Goal: Communication & Community: Answer question/provide support

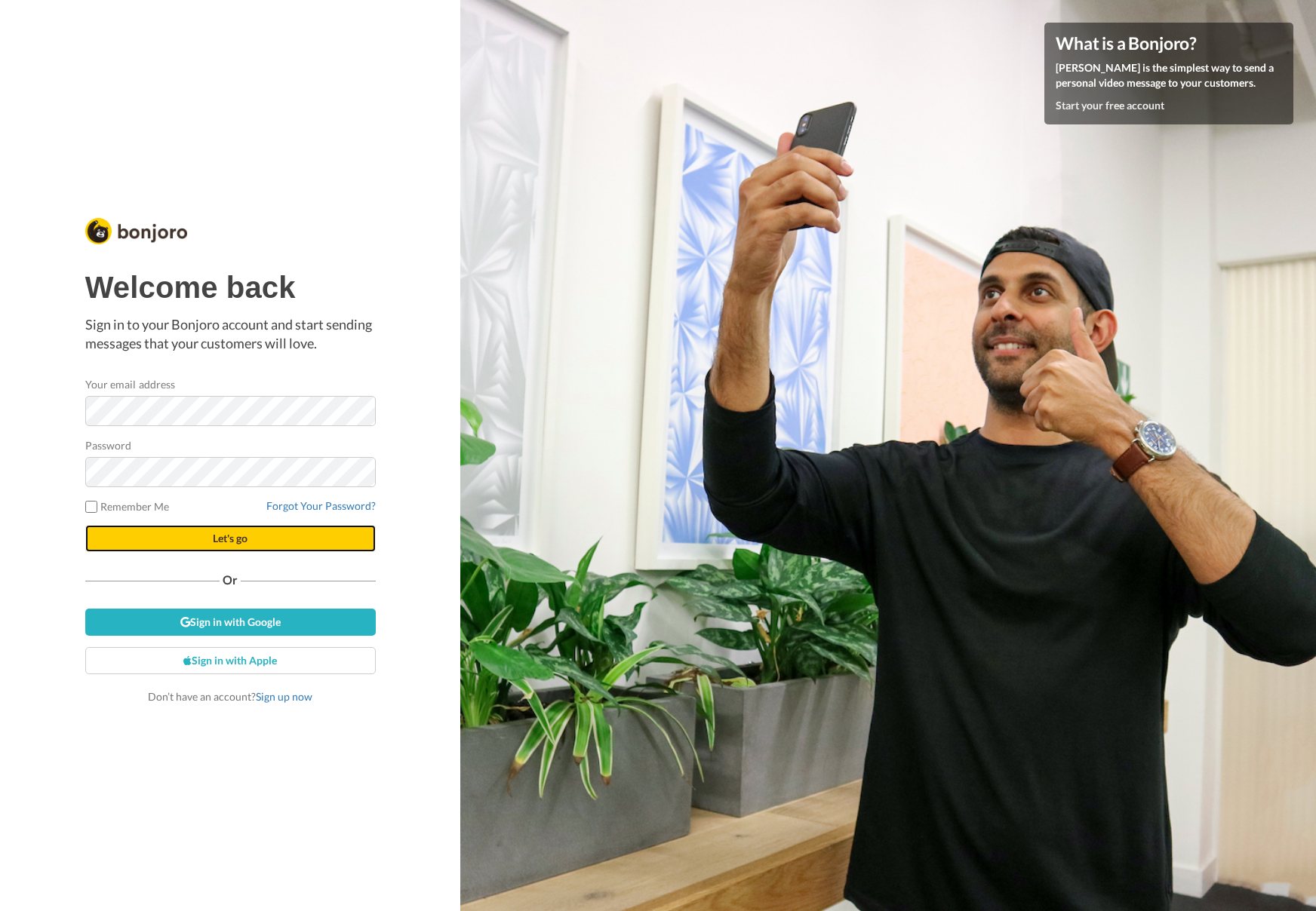
click at [174, 531] on button "Let's go" at bounding box center [230, 538] width 290 height 27
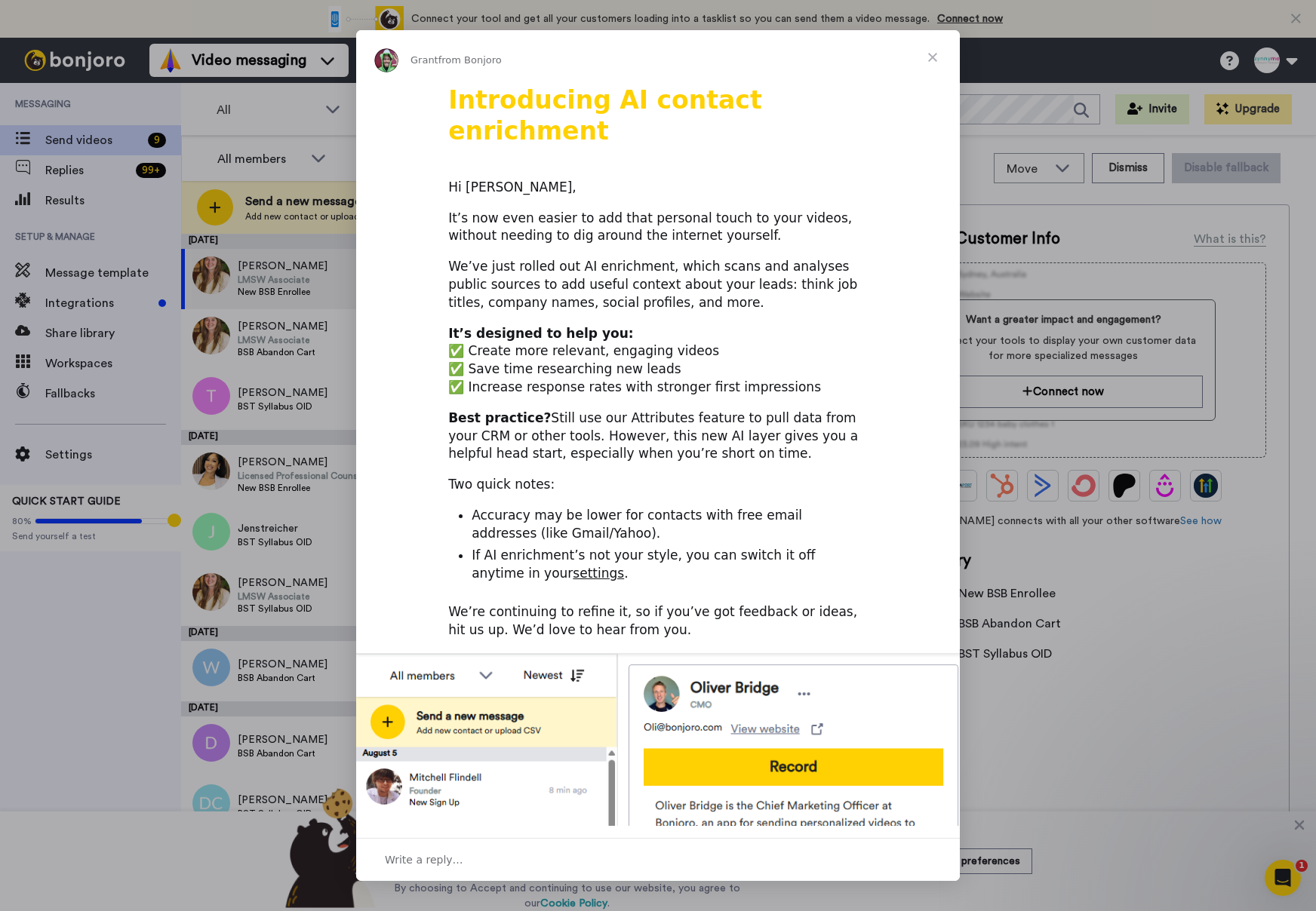
click at [934, 58] on span "Close" at bounding box center [933, 58] width 55 height 55
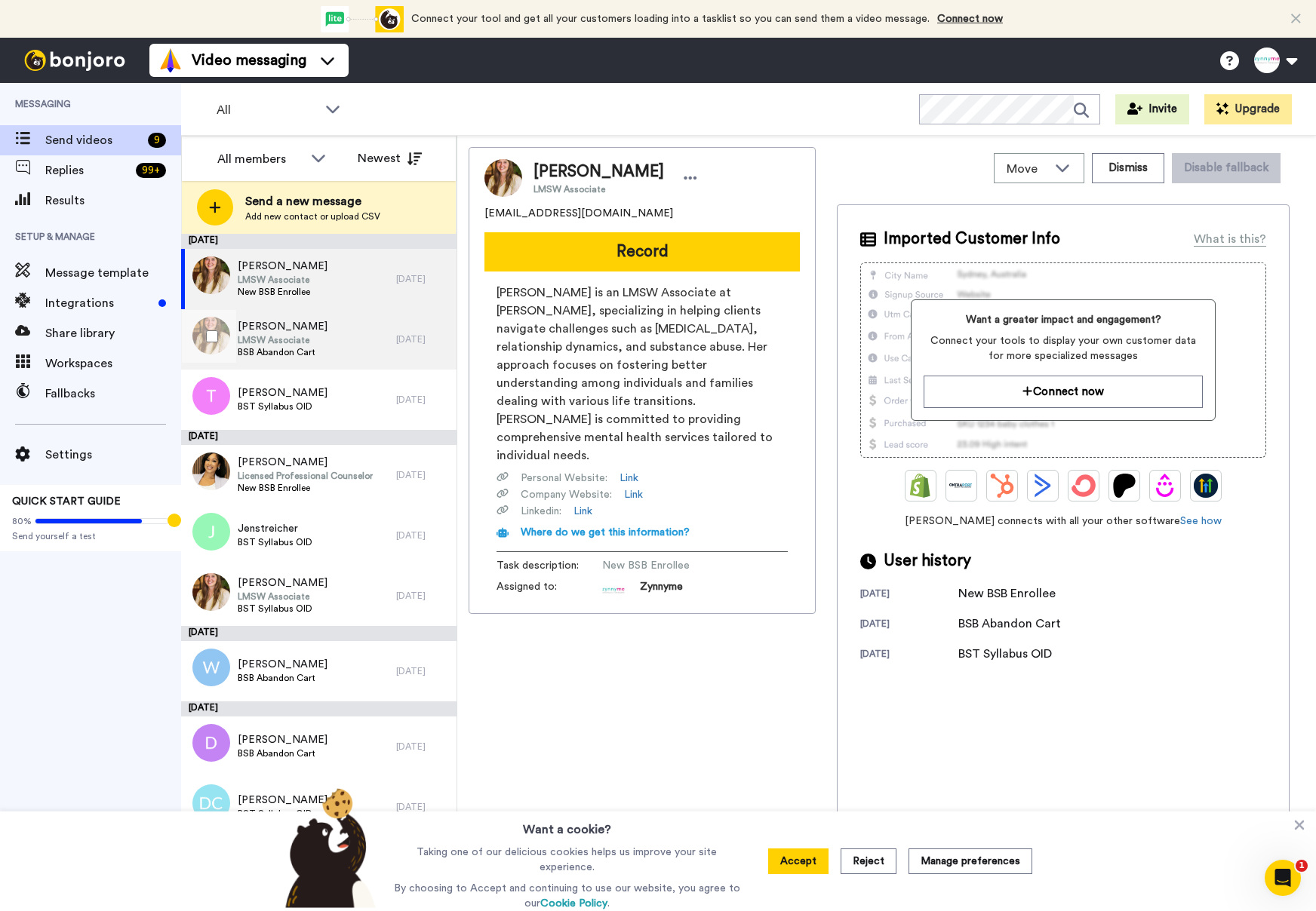
click at [398, 345] on div "1 day ago" at bounding box center [423, 339] width 53 height 12
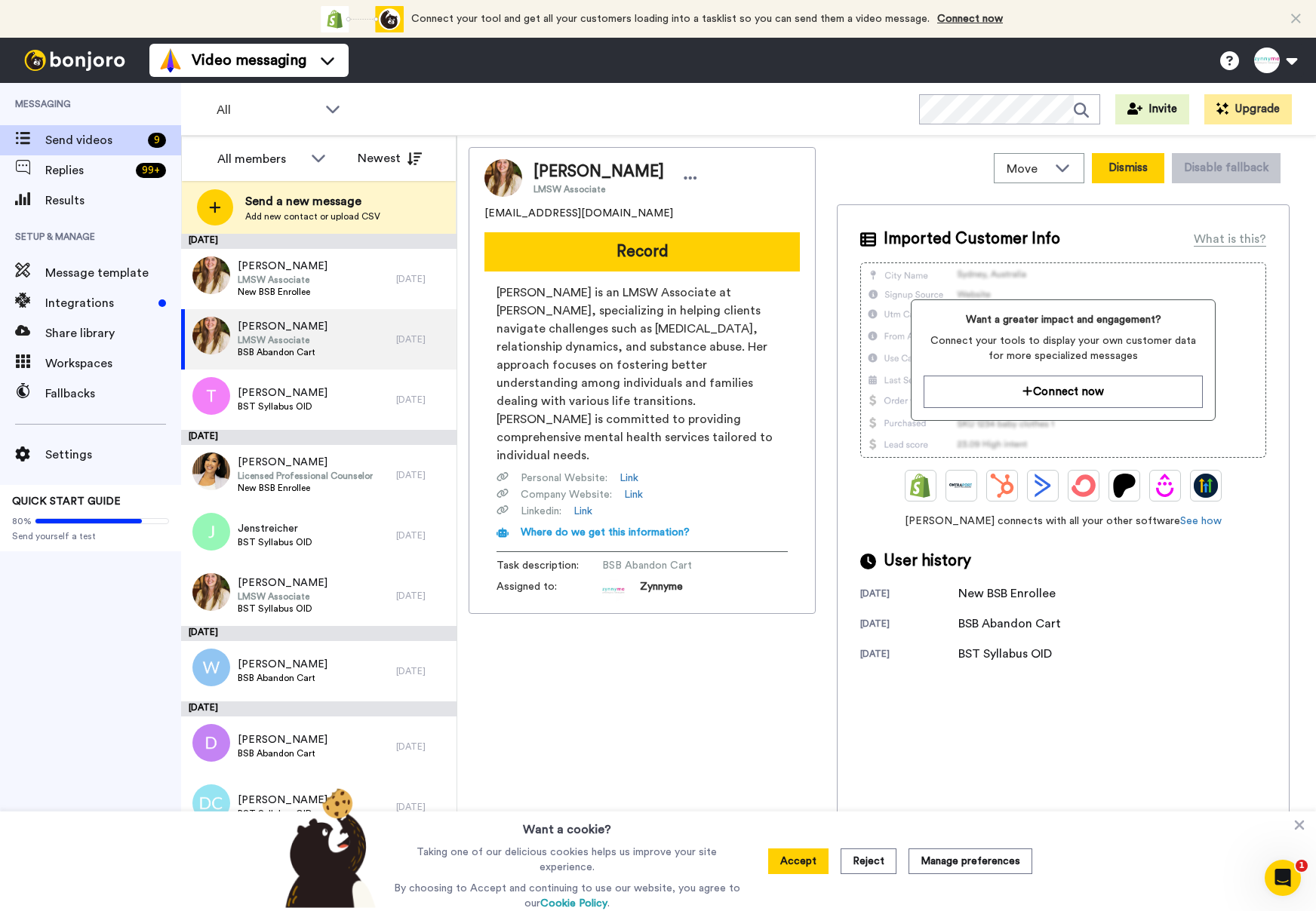
click at [1118, 170] on button "Dismiss" at bounding box center [1128, 168] width 72 height 30
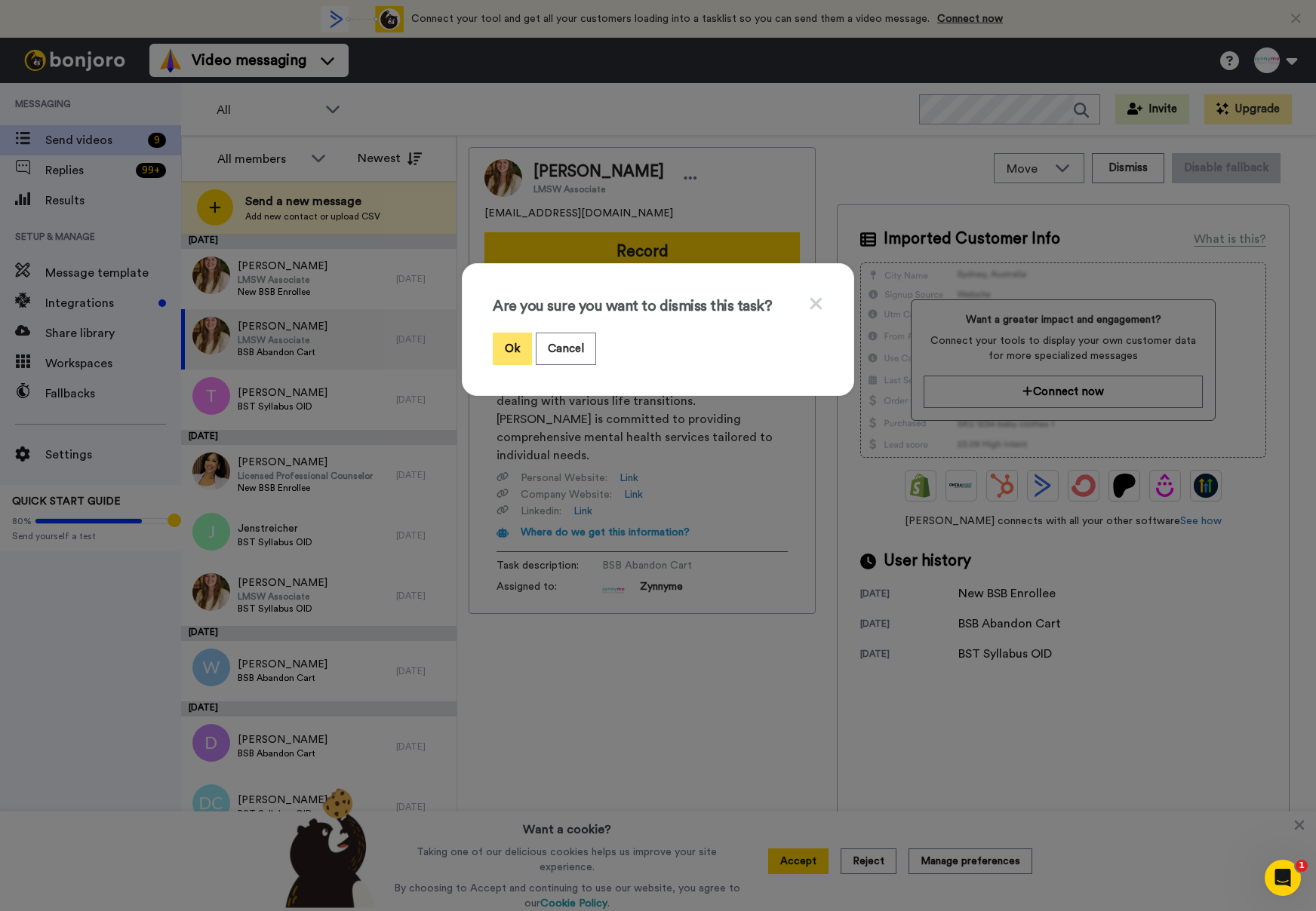
click at [514, 351] on button "Ok" at bounding box center [512, 349] width 39 height 33
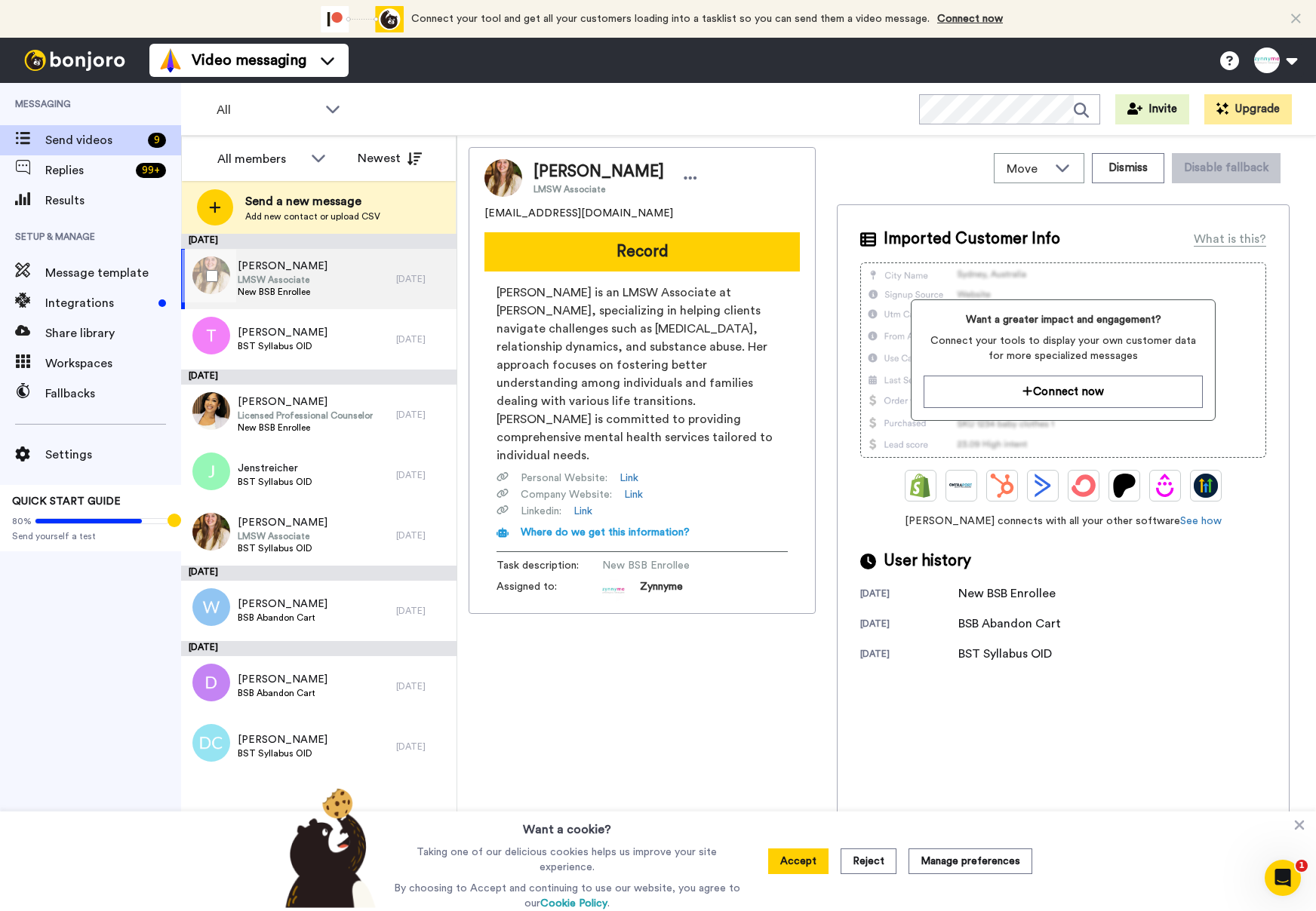
click at [279, 276] on span "LMSW Associate" at bounding box center [282, 280] width 90 height 12
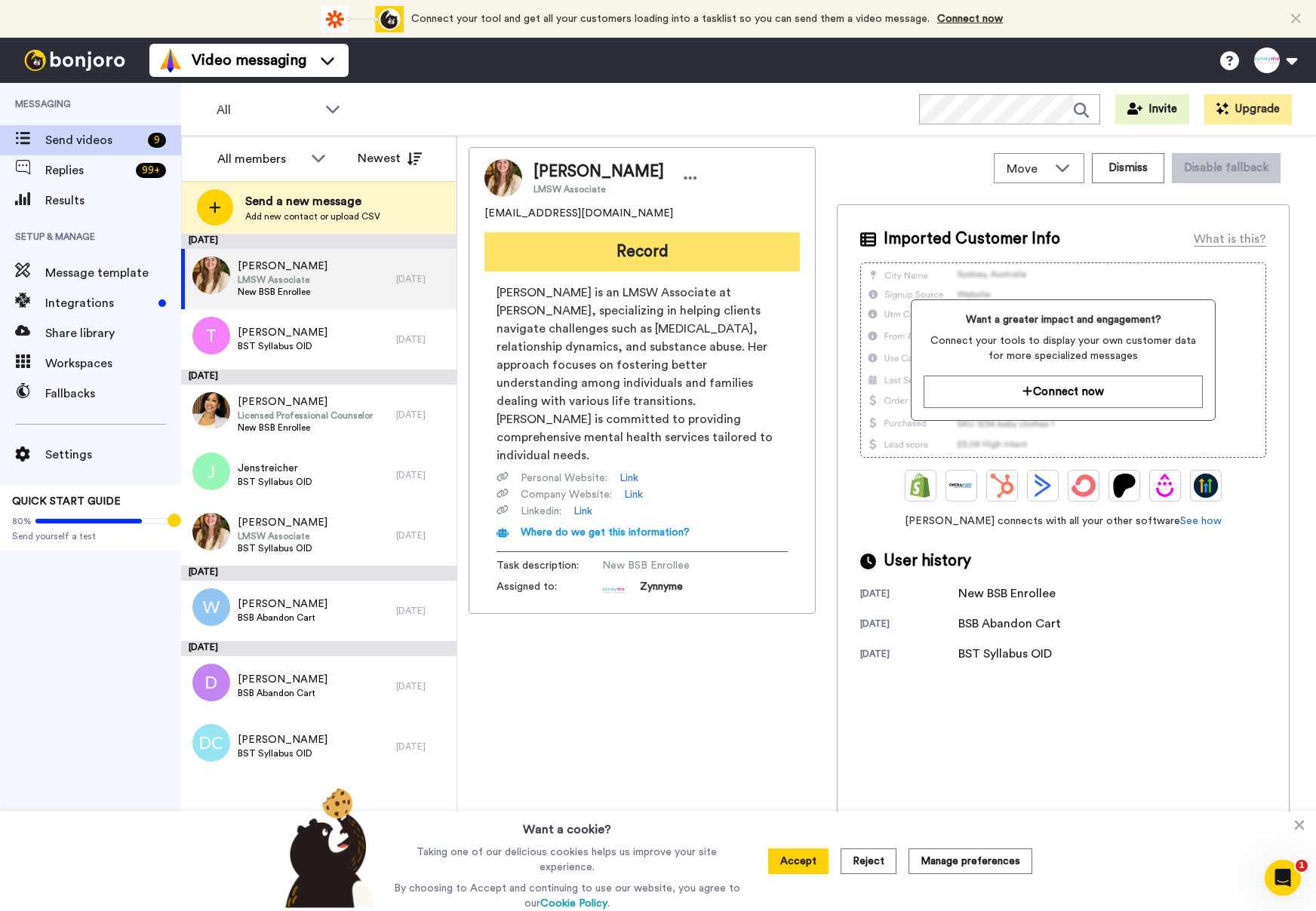
click at [661, 247] on button "Record" at bounding box center [642, 251] width 315 height 39
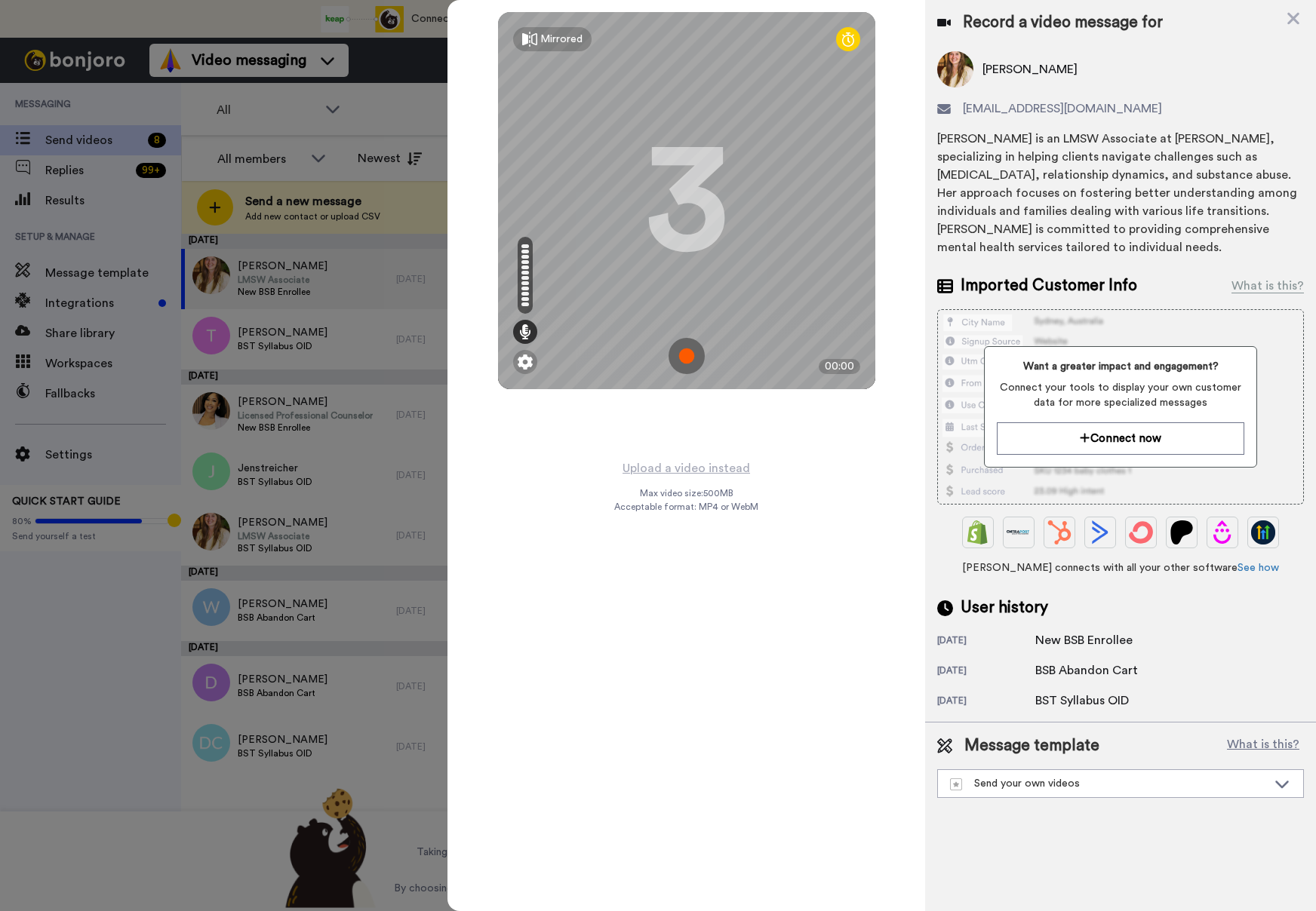
click at [681, 354] on img at bounding box center [686, 356] width 37 height 37
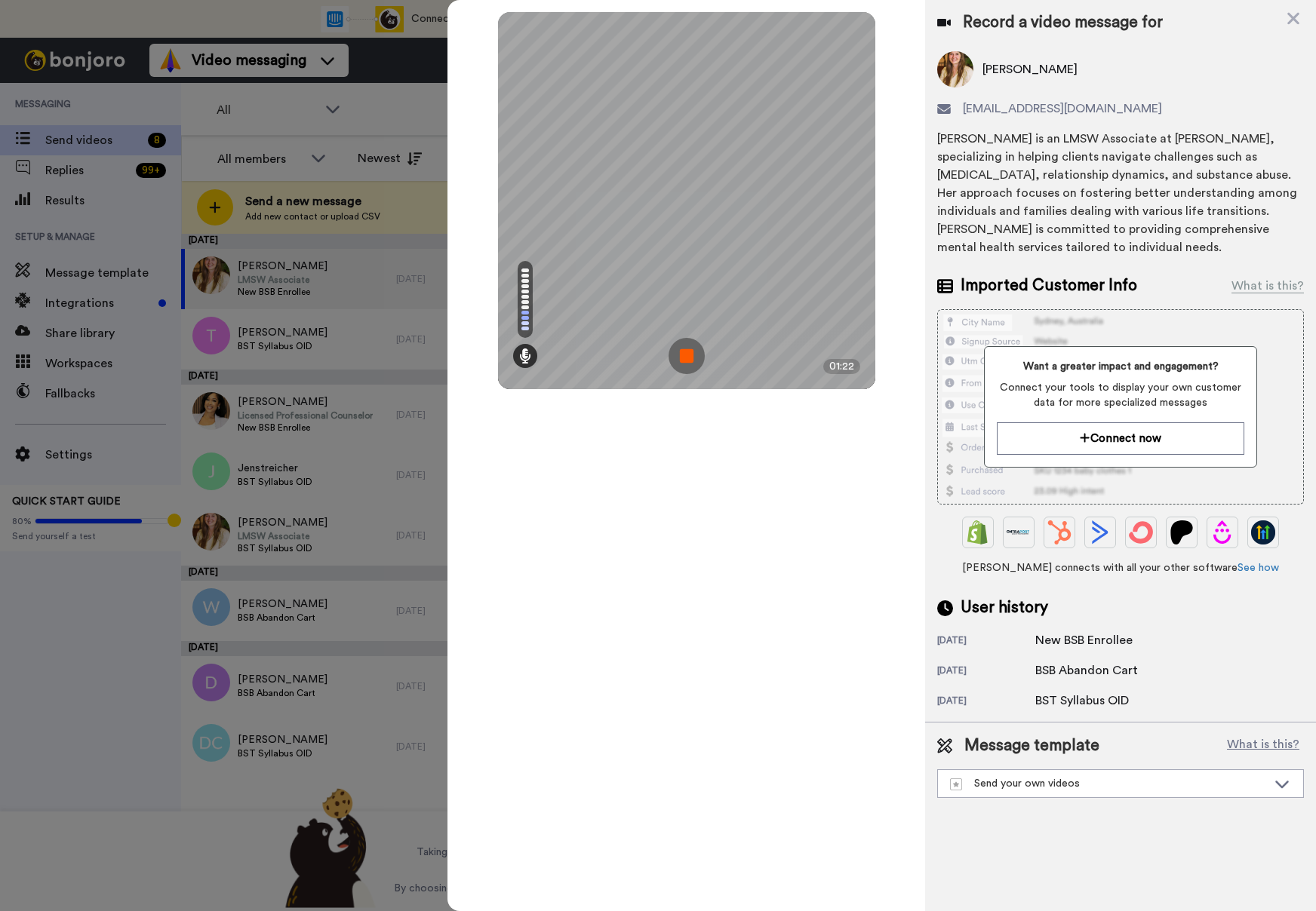
click at [687, 358] on img at bounding box center [686, 356] width 37 height 37
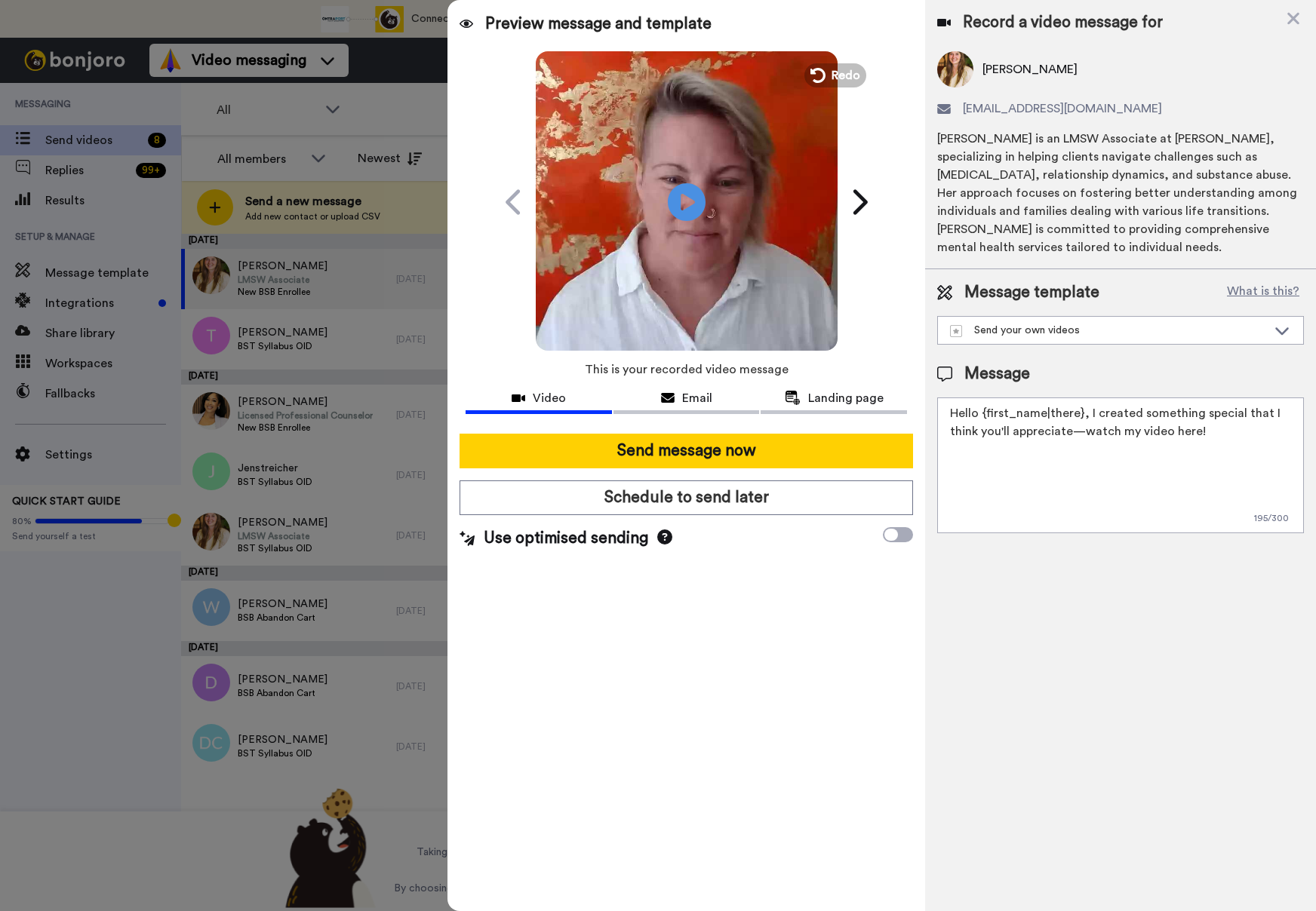
click at [991, 786] on div "Record a video message for Isabella Cimbala isabellacimbalatherapy@gmail.com Is…" at bounding box center [1121, 456] width 391 height 911
click div "Send your own videos"
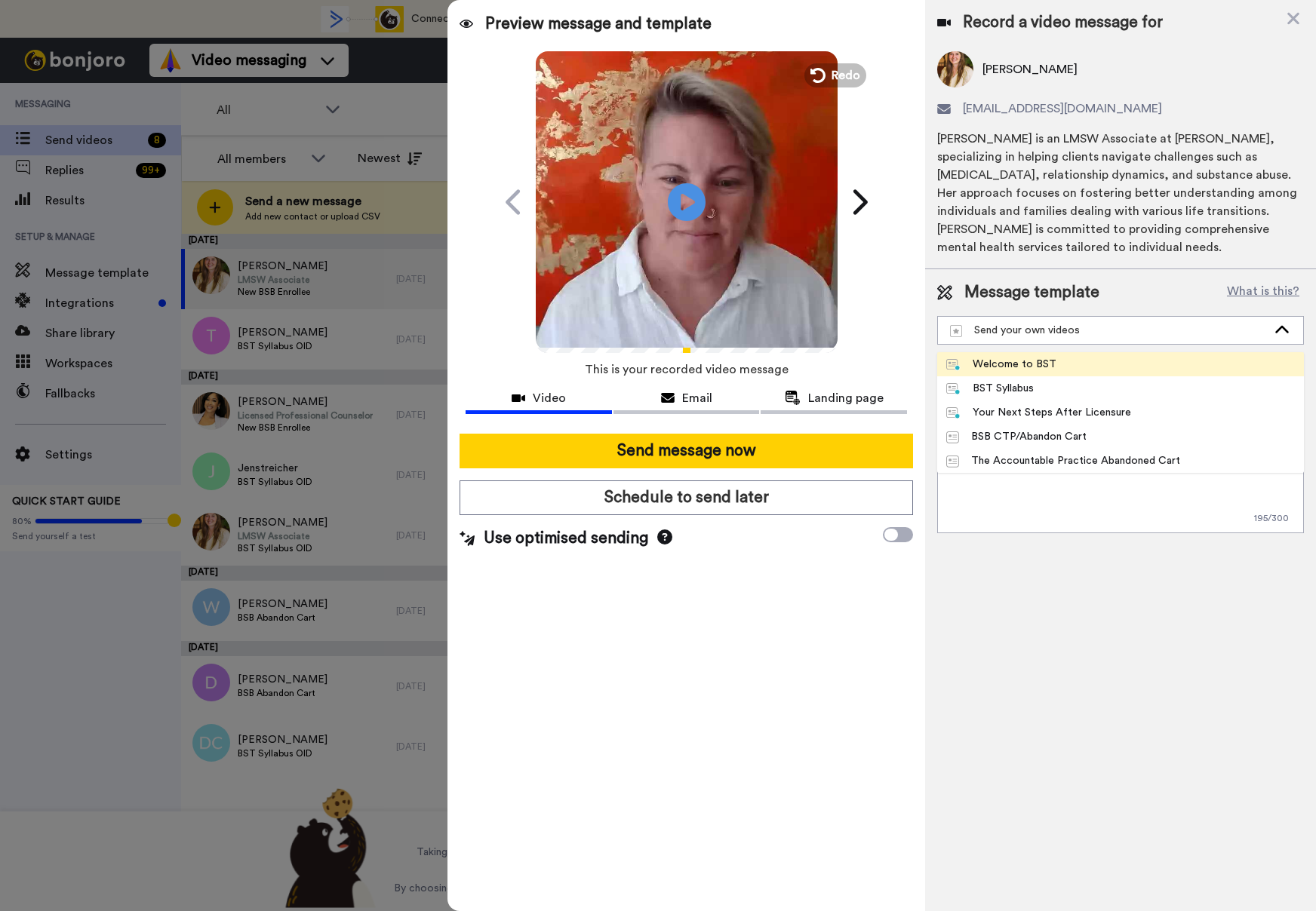
click div "Welcome to BST"
type textarea "Hi {first_name|there}, It's official: You're now a member of our Business Schoo…"
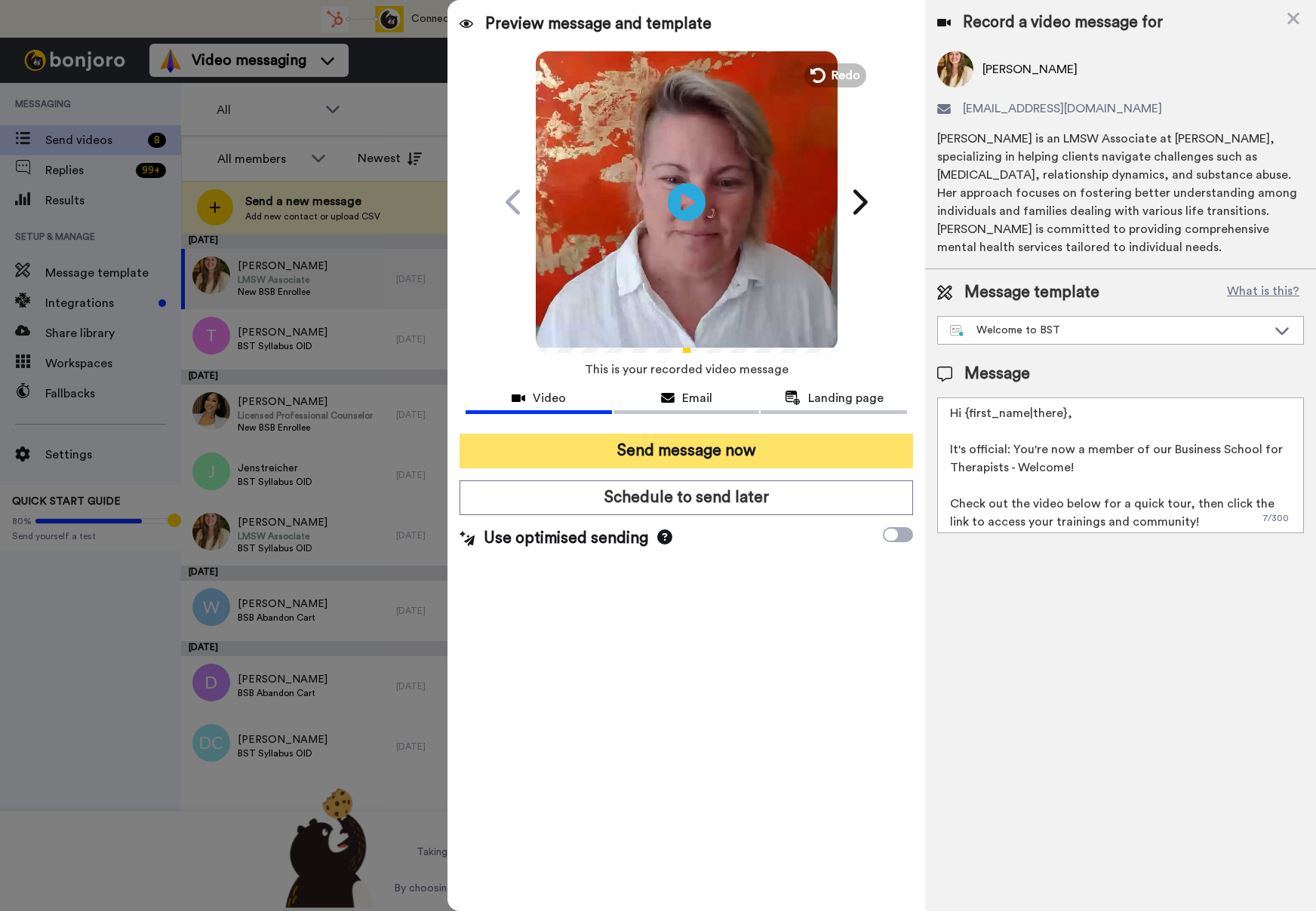
click button "Send message now"
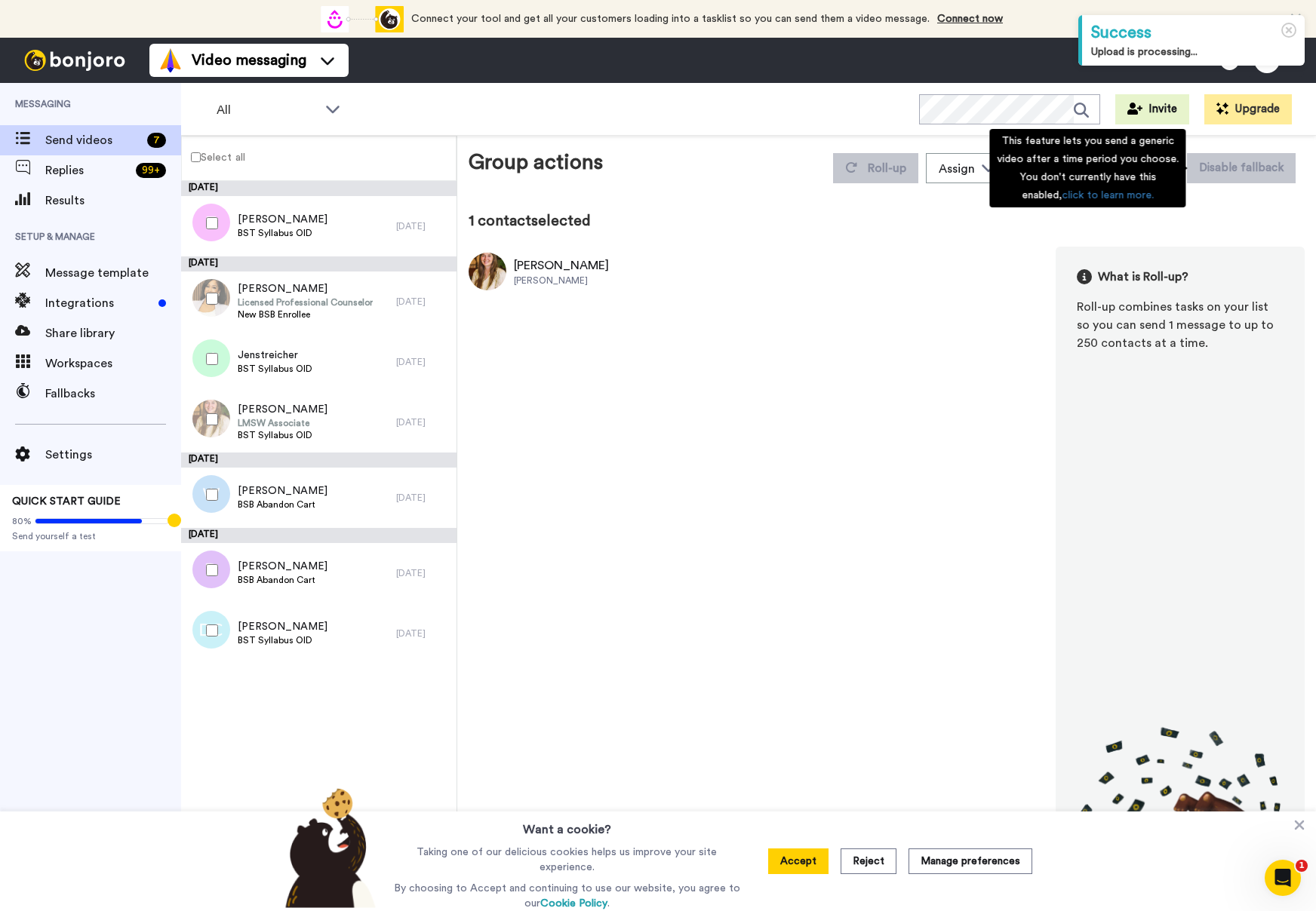
click at [1161, 171] on div "This feature lets you send a generic video after a time period you choose. You …" at bounding box center [1087, 168] width 196 height 79
click at [939, 279] on div "Isabella Cimbala Louis Laves-Webb What is Roll-up? Roll-up combines tasks on yo…" at bounding box center [886, 577] width 836 height 660
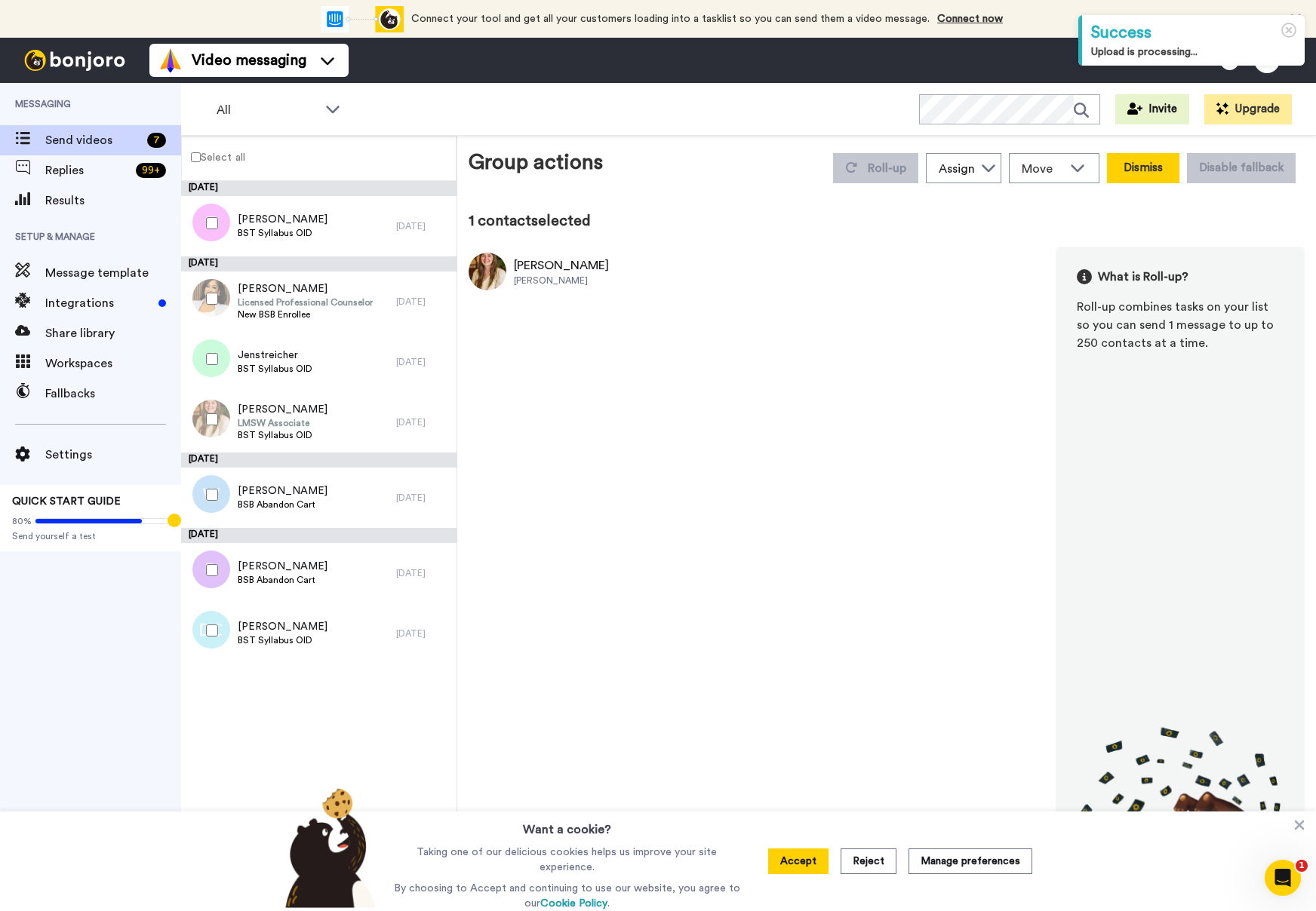
click at [1121, 181] on button "Dismiss" at bounding box center [1142, 168] width 72 height 30
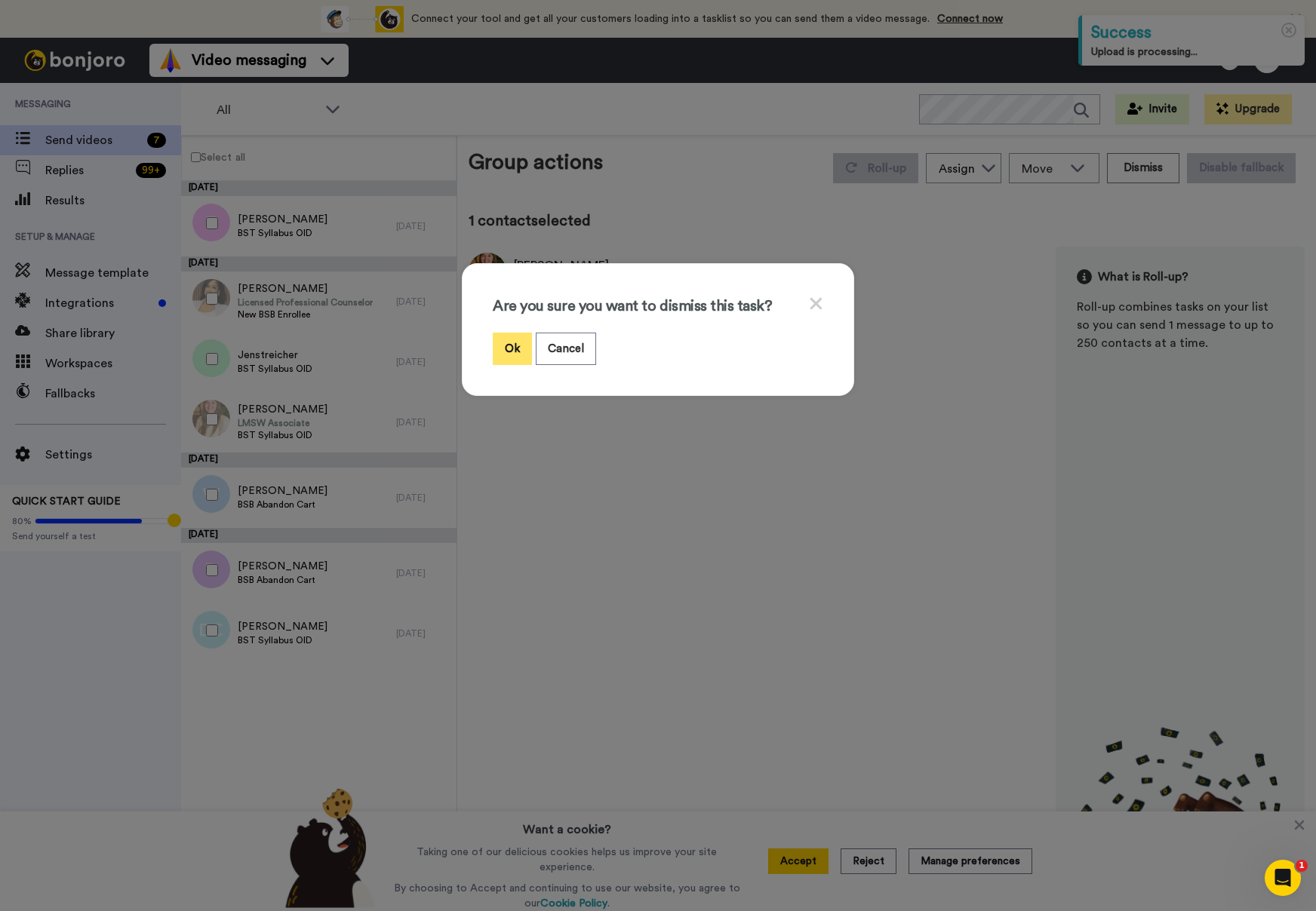
click at [512, 343] on button "Ok" at bounding box center [512, 349] width 39 height 33
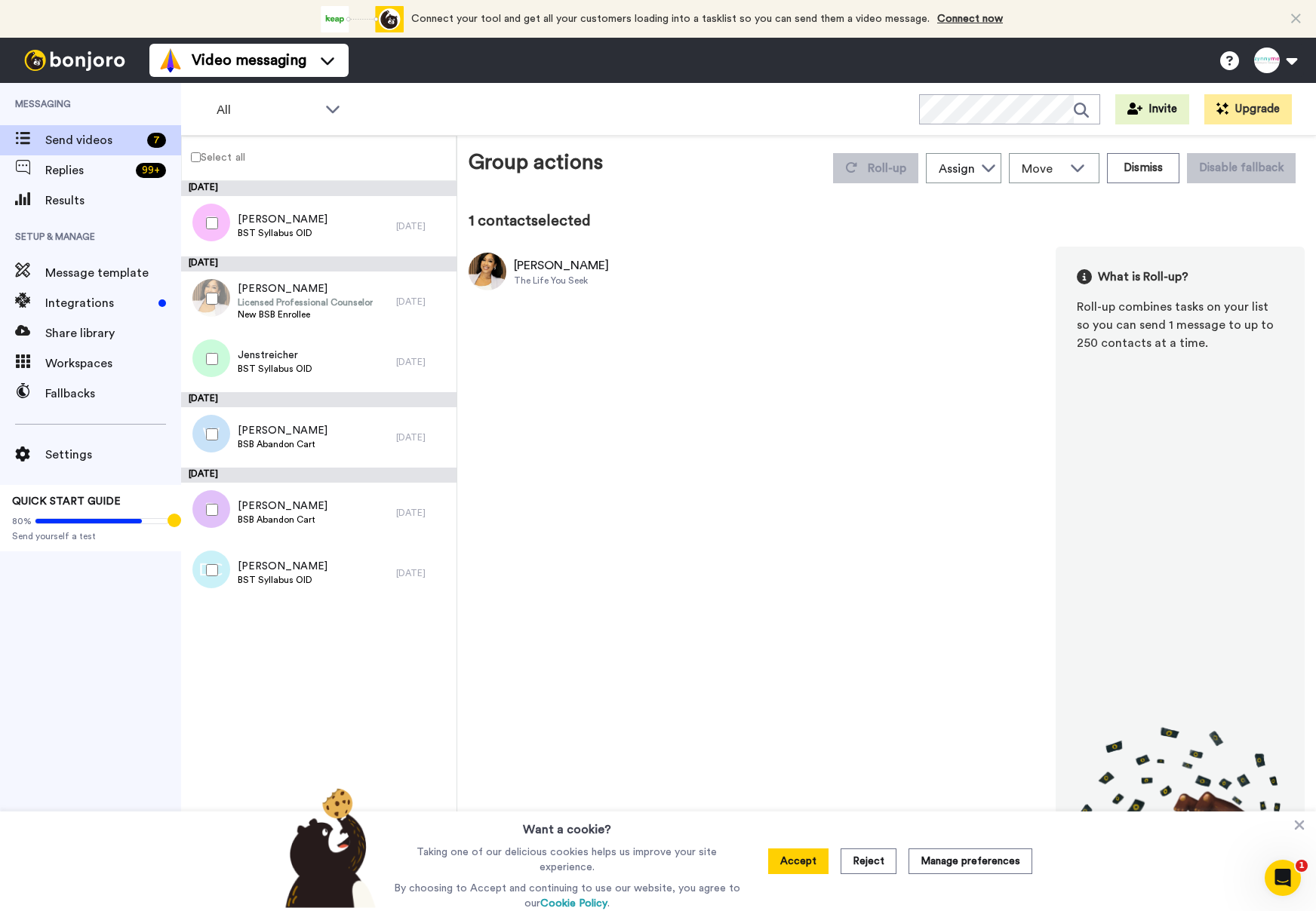
click at [537, 279] on div "The Life You Seek" at bounding box center [561, 281] width 95 height 12
click at [267, 303] on span "Licensed Professional Counselor" at bounding box center [304, 303] width 135 height 12
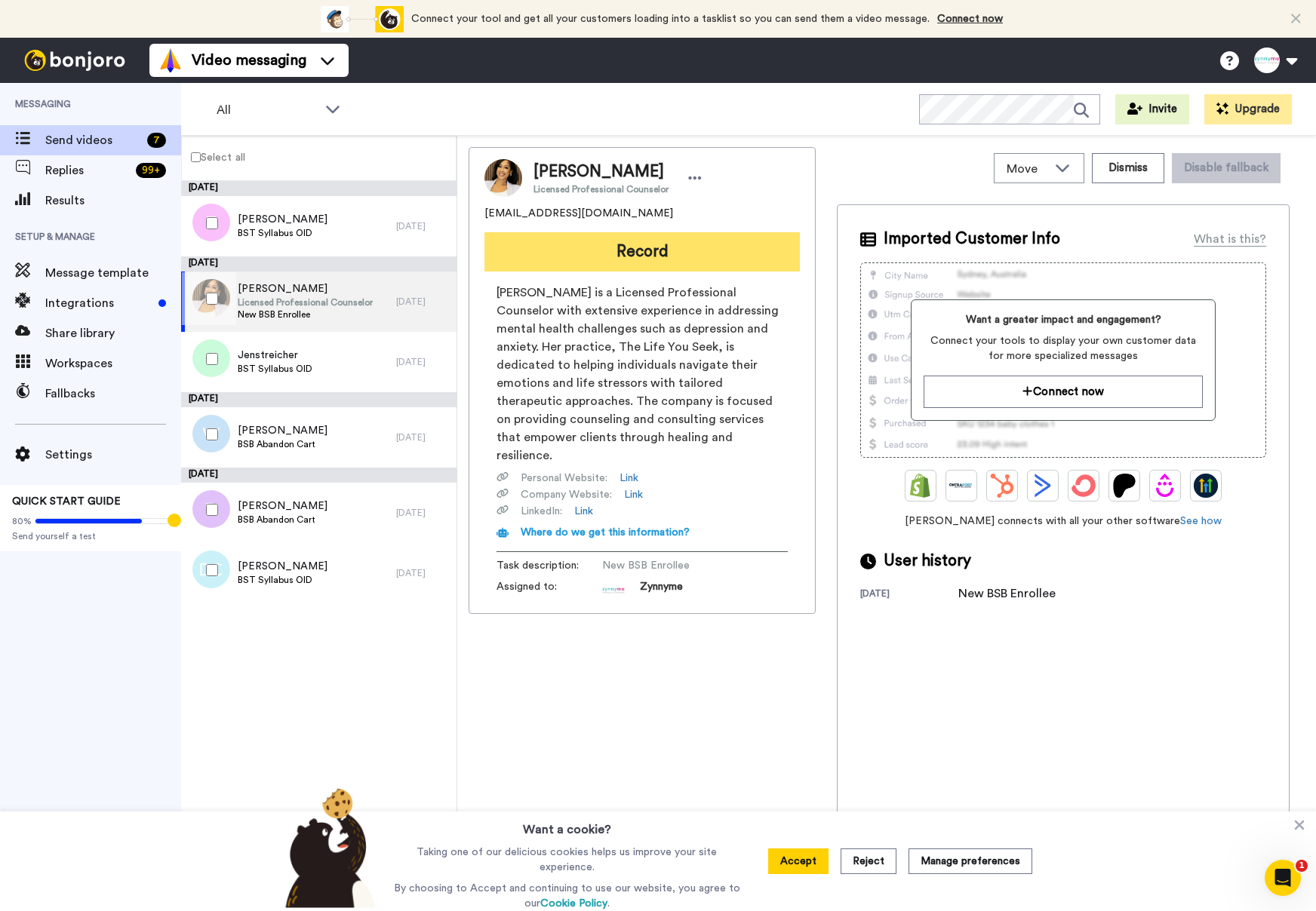
click at [654, 251] on button "Record" at bounding box center [642, 251] width 315 height 39
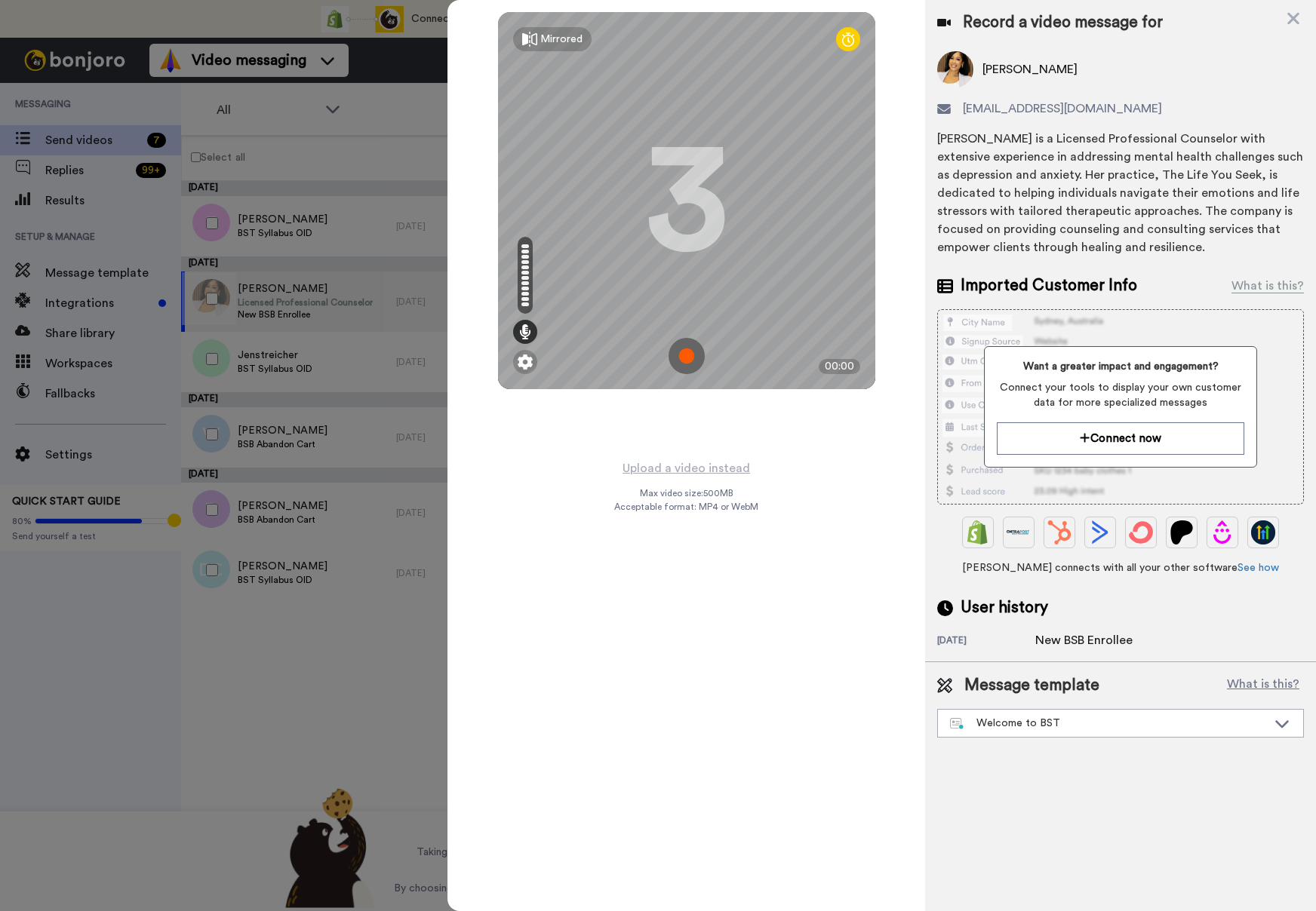
click at [684, 359] on img at bounding box center [686, 356] width 37 height 37
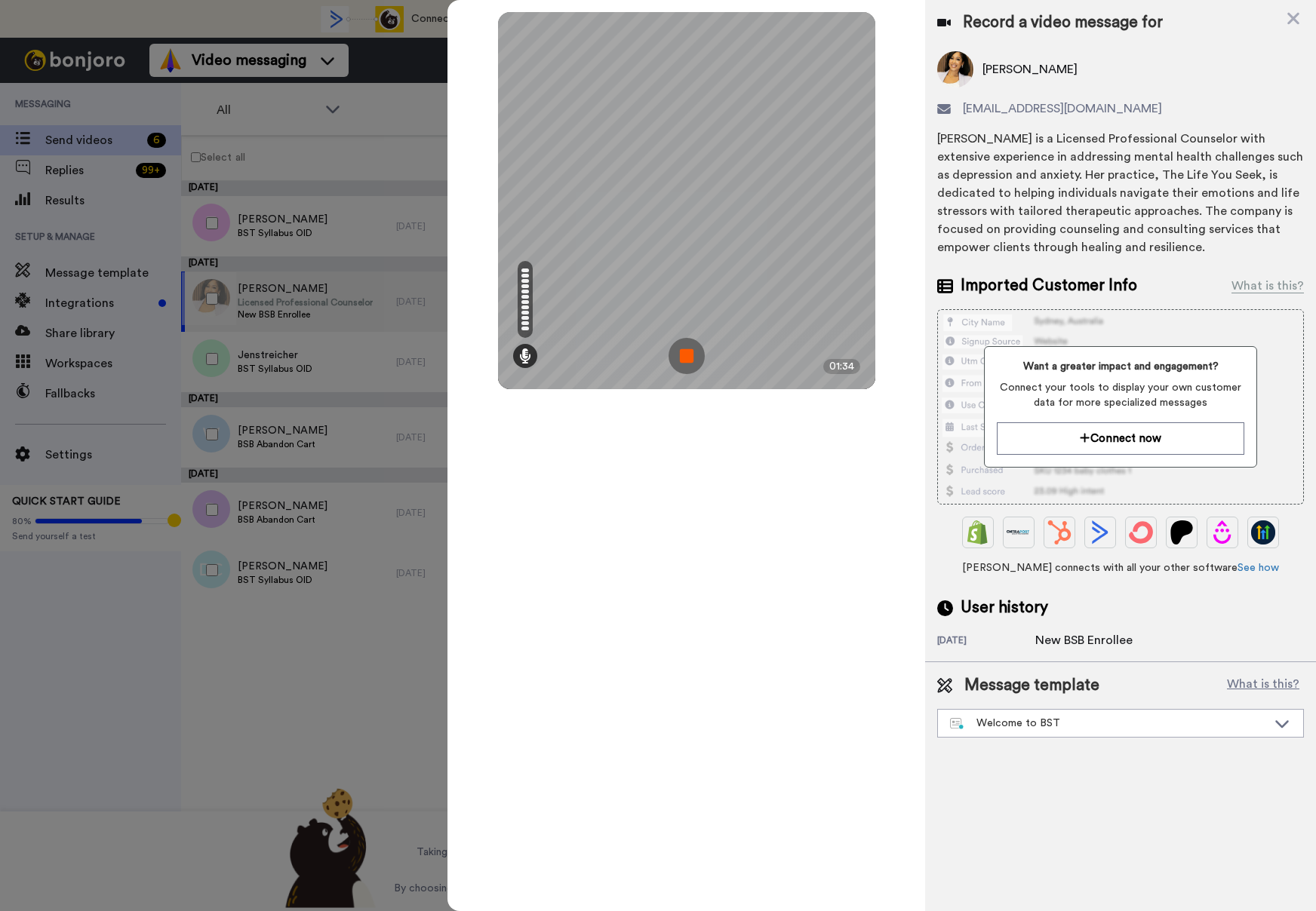
click at [686, 348] on img at bounding box center [686, 356] width 37 height 37
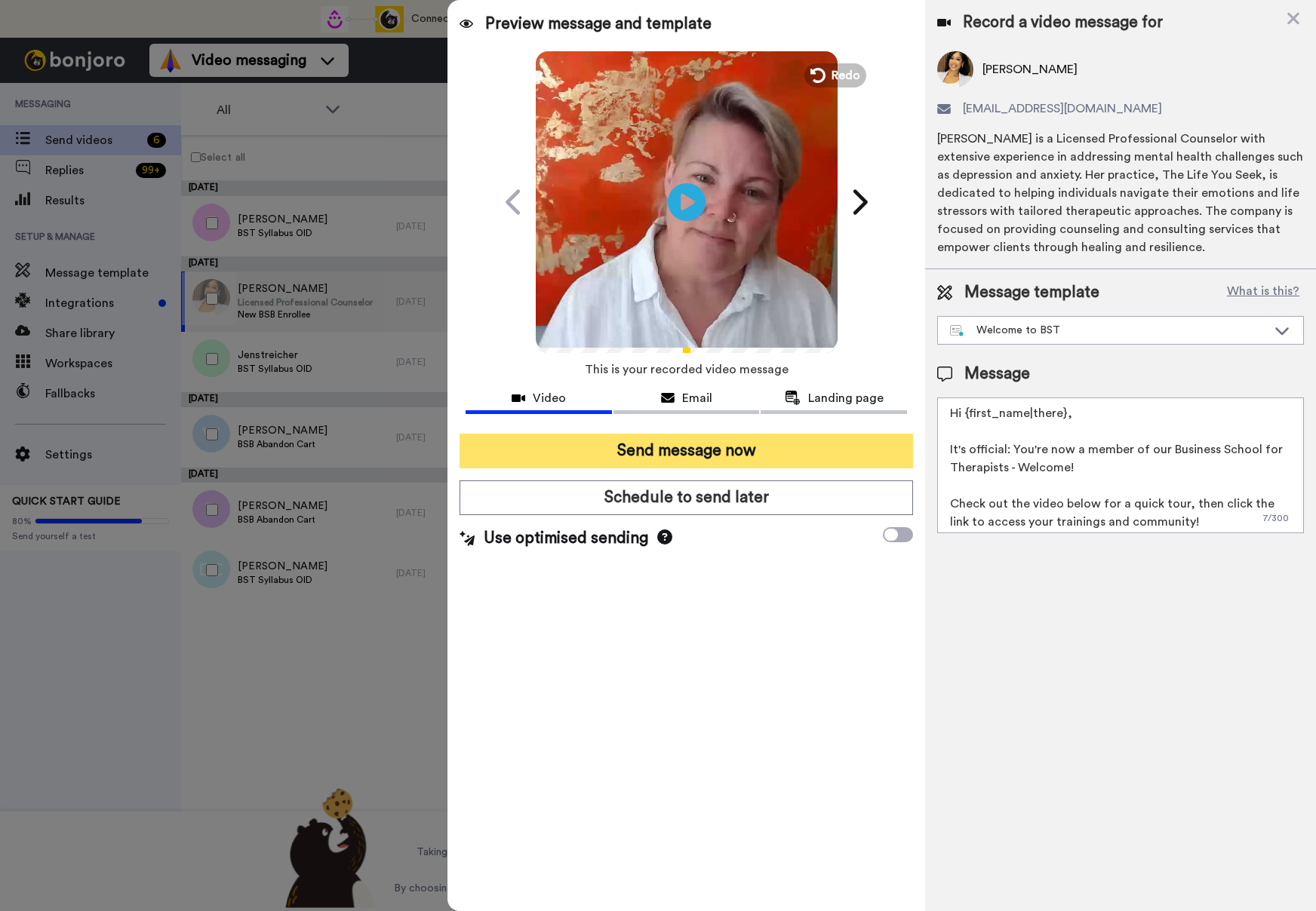
click at [781, 455] on button "Send message now" at bounding box center [686, 451] width 453 height 35
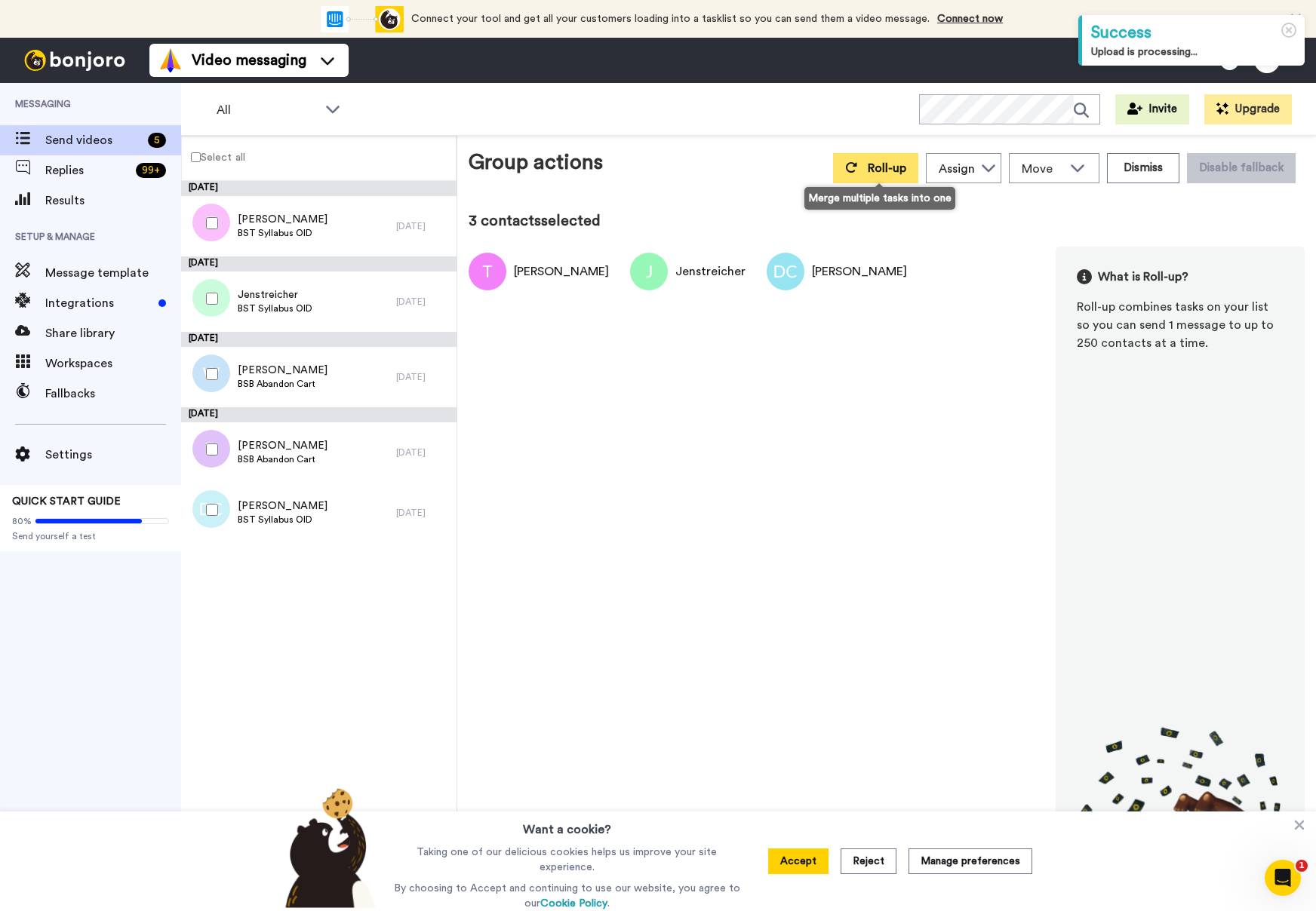
click at [865, 170] on button "Roll-up" at bounding box center [875, 168] width 85 height 30
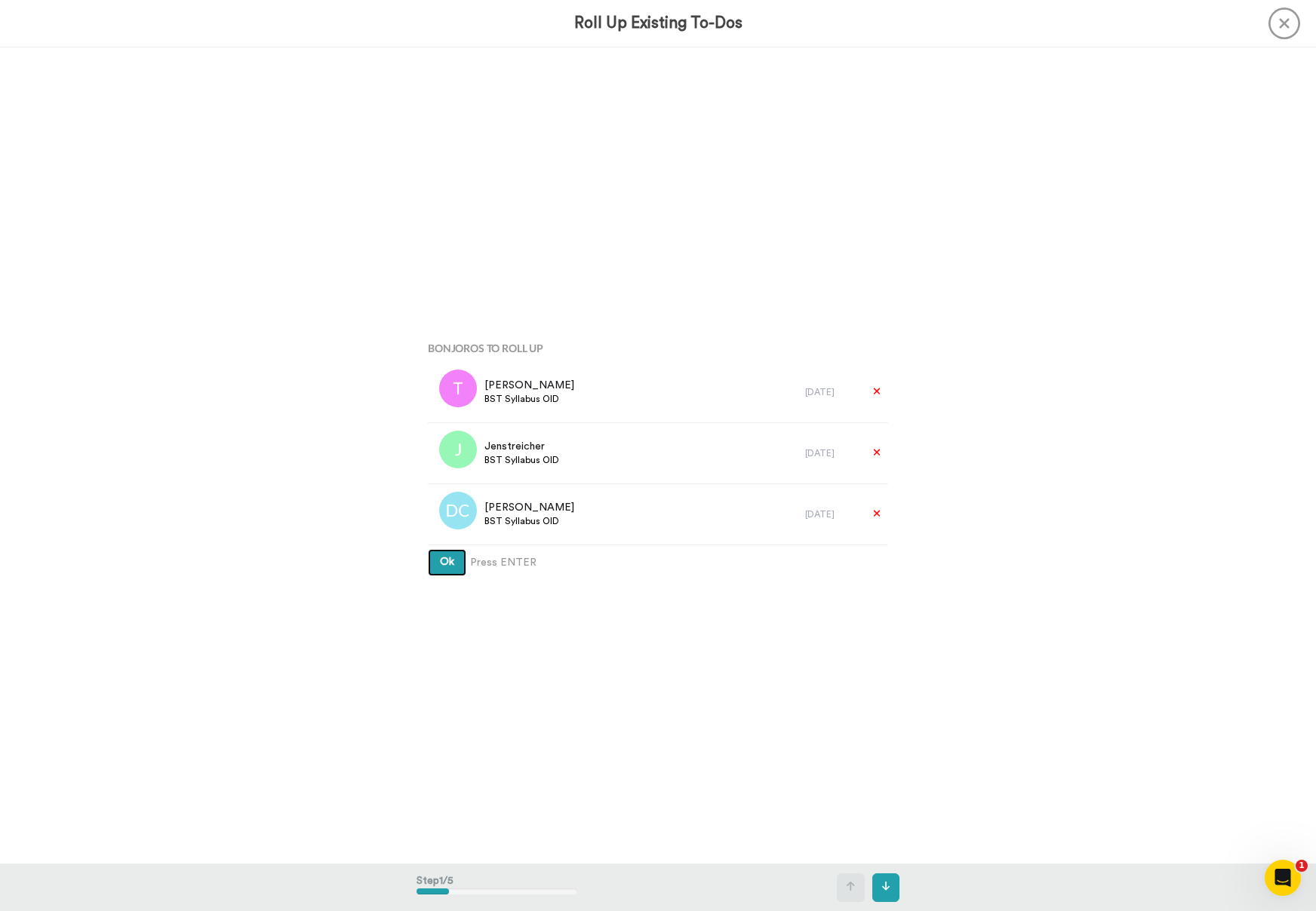
click at [438, 567] on button "Ok" at bounding box center [446, 562] width 38 height 27
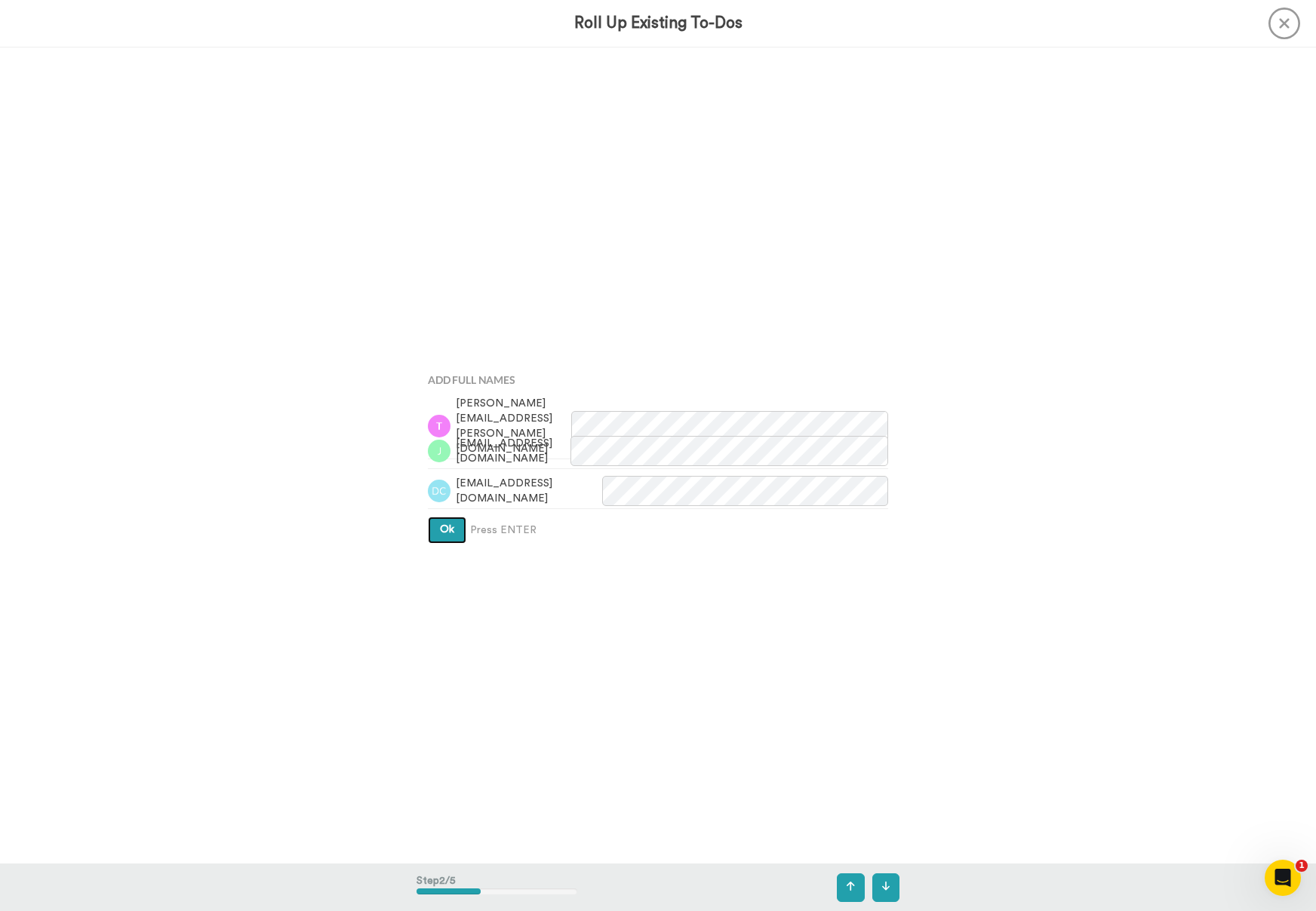
click at [449, 533] on span "Ok" at bounding box center [447, 529] width 14 height 11
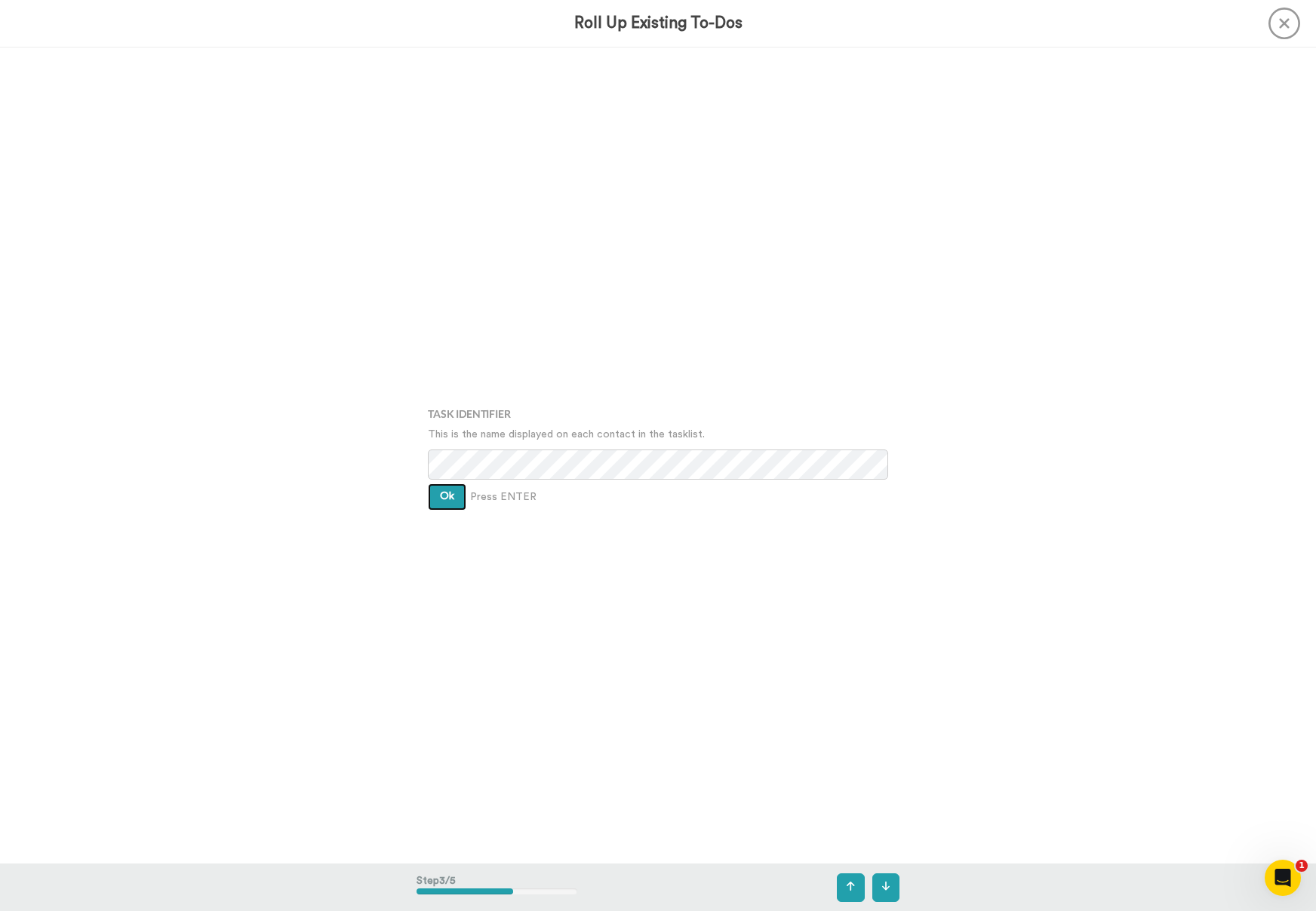
click at [444, 494] on span "Ok" at bounding box center [447, 497] width 14 height 11
click at [445, 484] on span "Ok" at bounding box center [447, 485] width 14 height 11
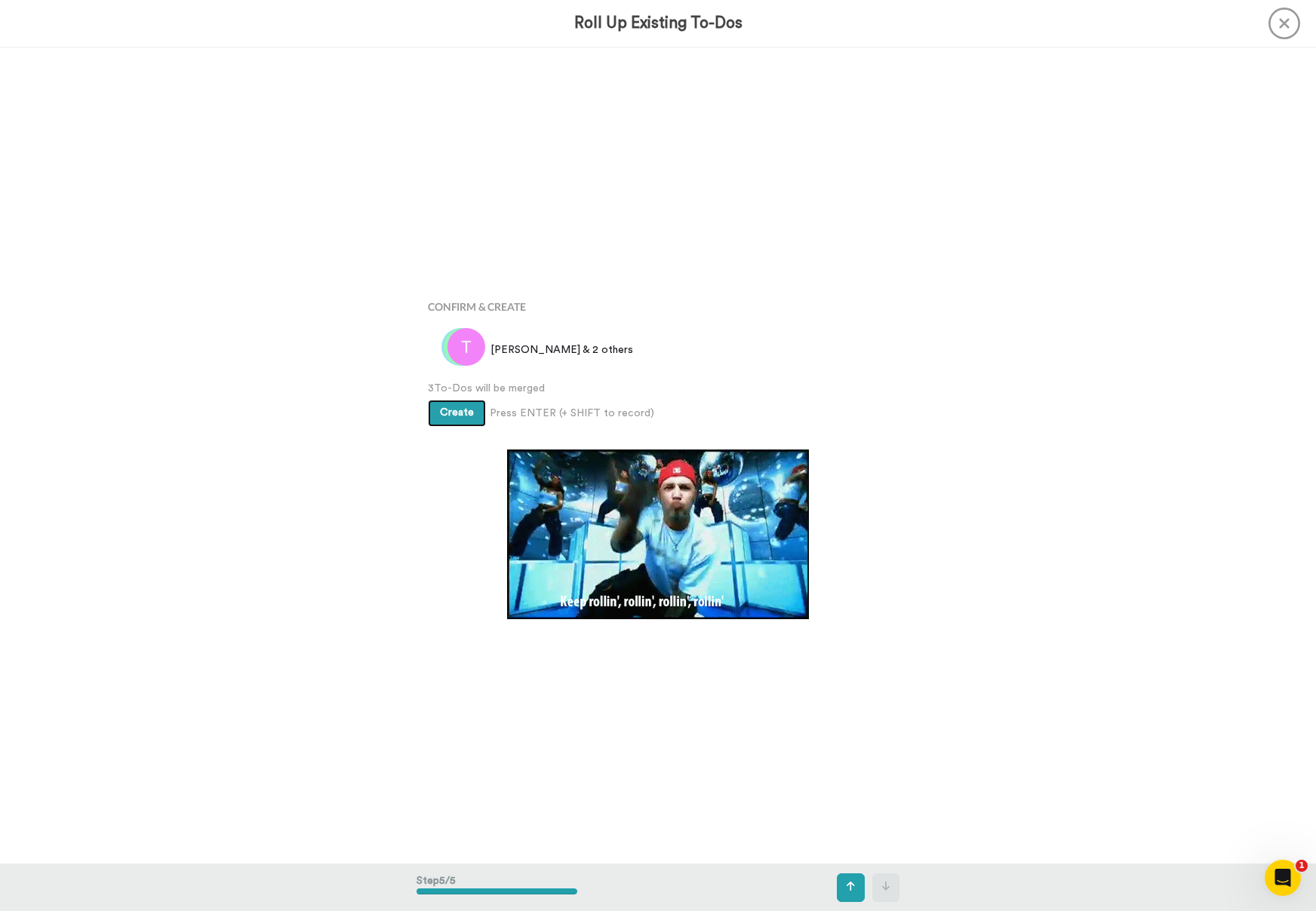
scroll to position [3266, 0]
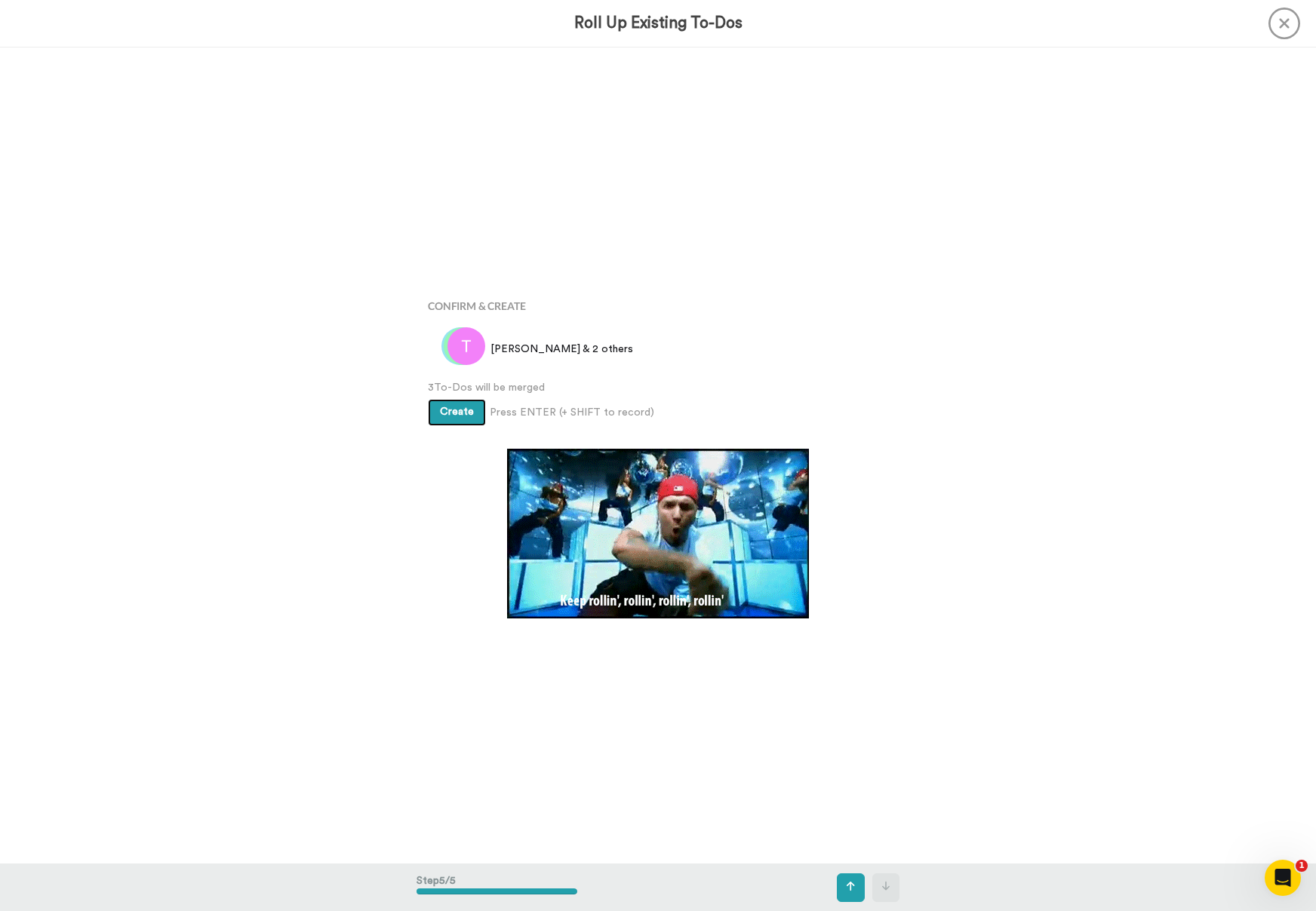
click at [449, 406] on span "Create" at bounding box center [457, 412] width 34 height 11
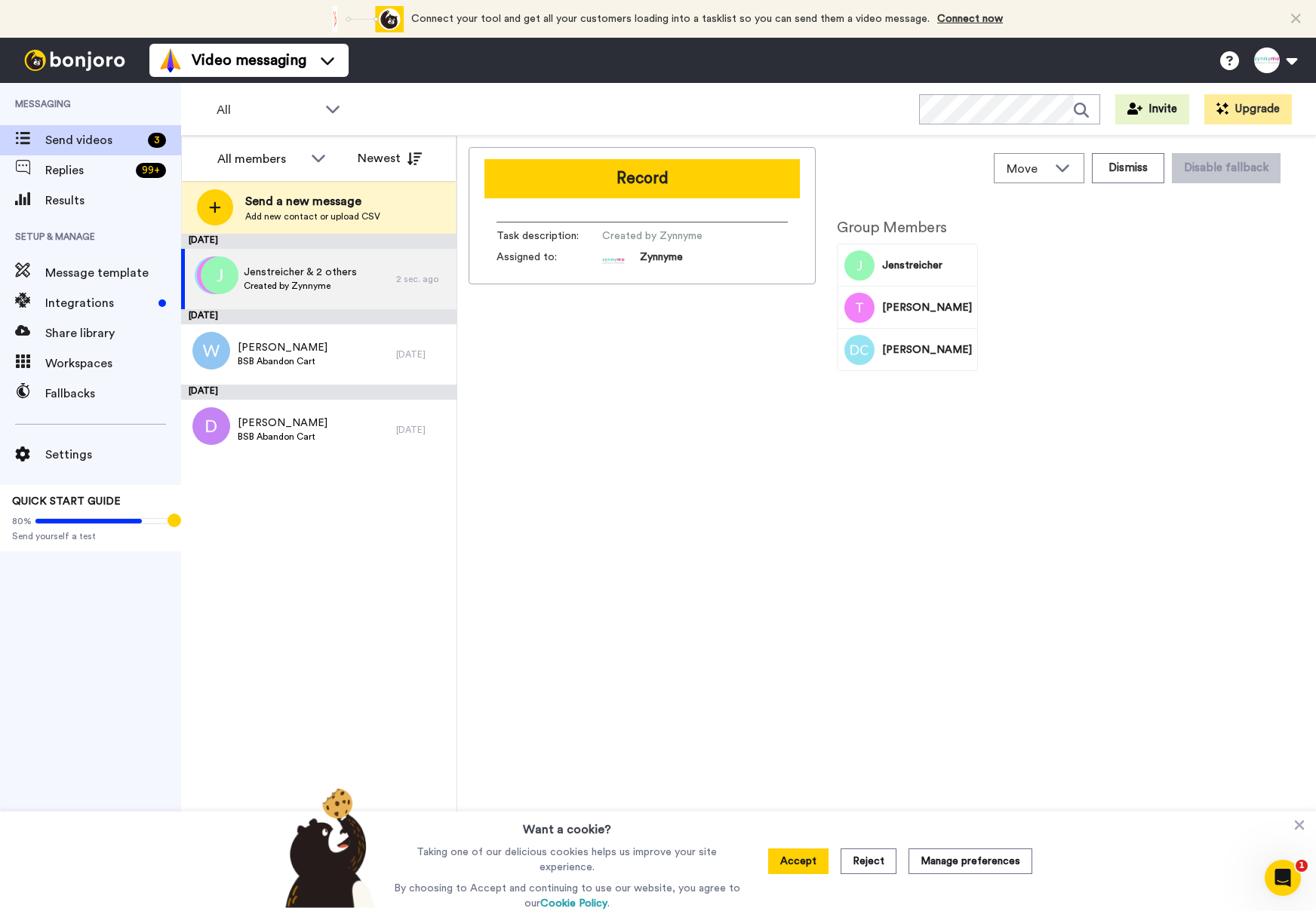
click at [983, 378] on div "Group Members Jenstreicher [PERSON_NAME] [PERSON_NAME]" at bounding box center [1062, 556] width 452 height 702
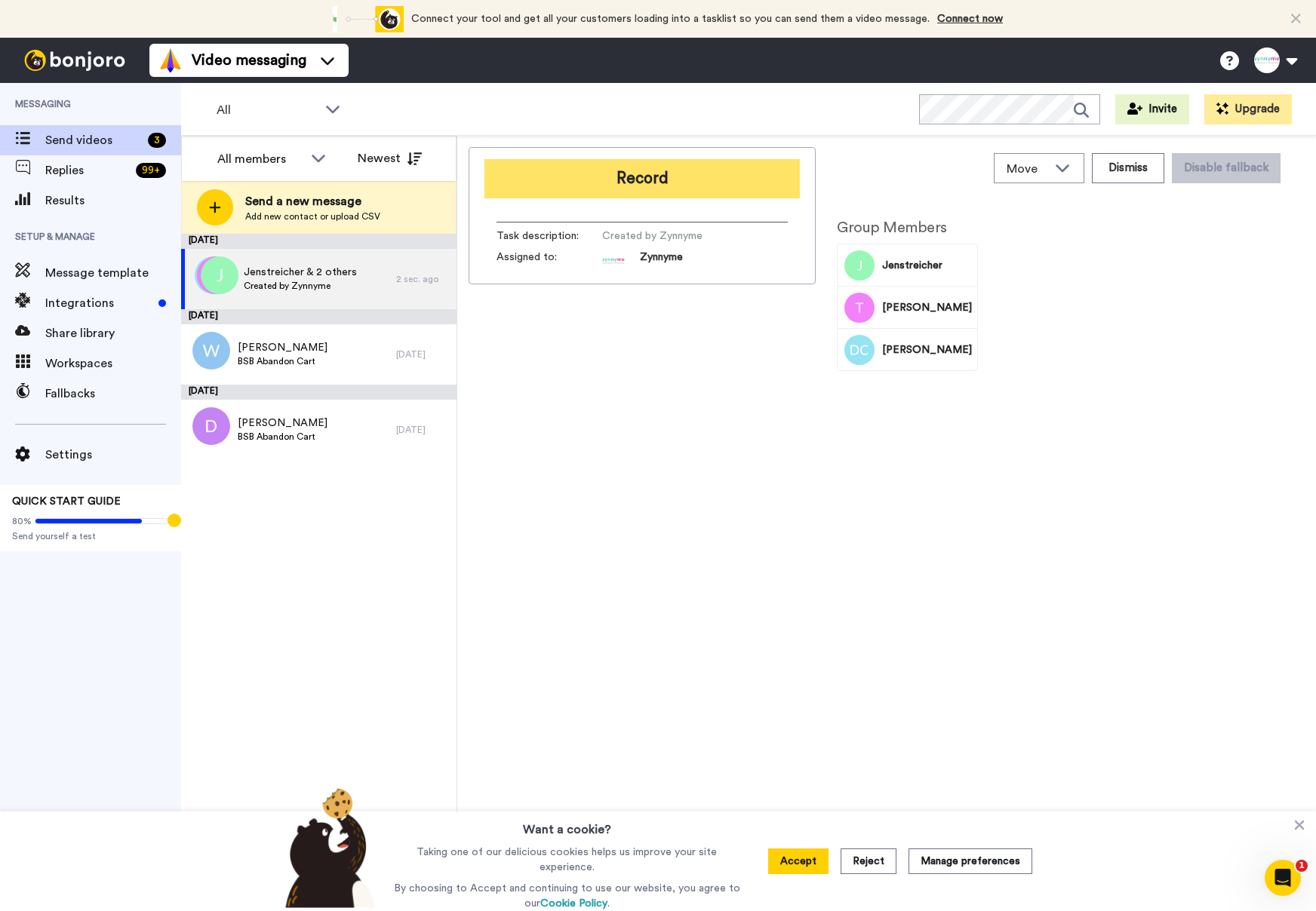
click at [663, 188] on button "Record" at bounding box center [642, 178] width 315 height 39
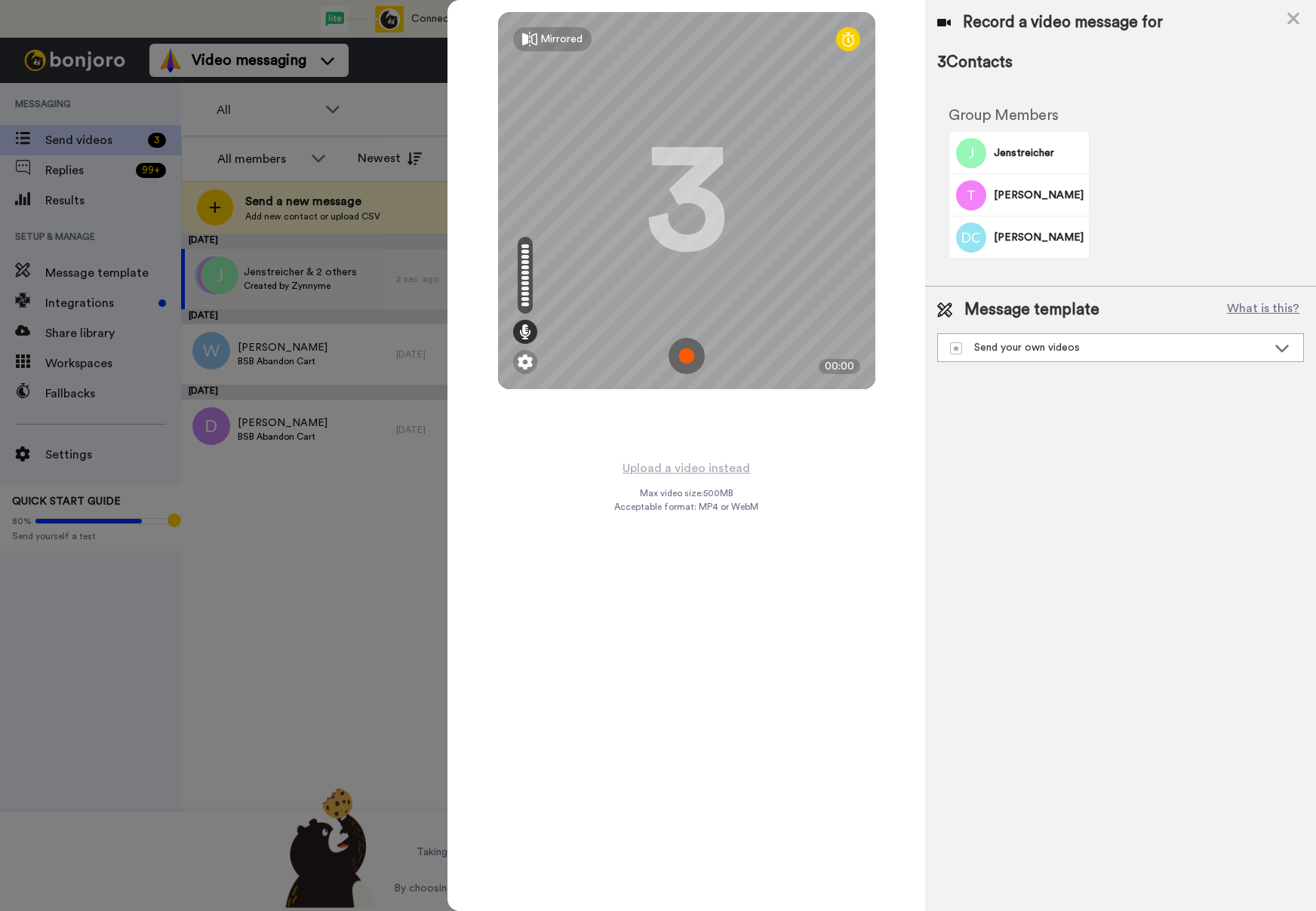
click at [689, 350] on img at bounding box center [686, 356] width 37 height 37
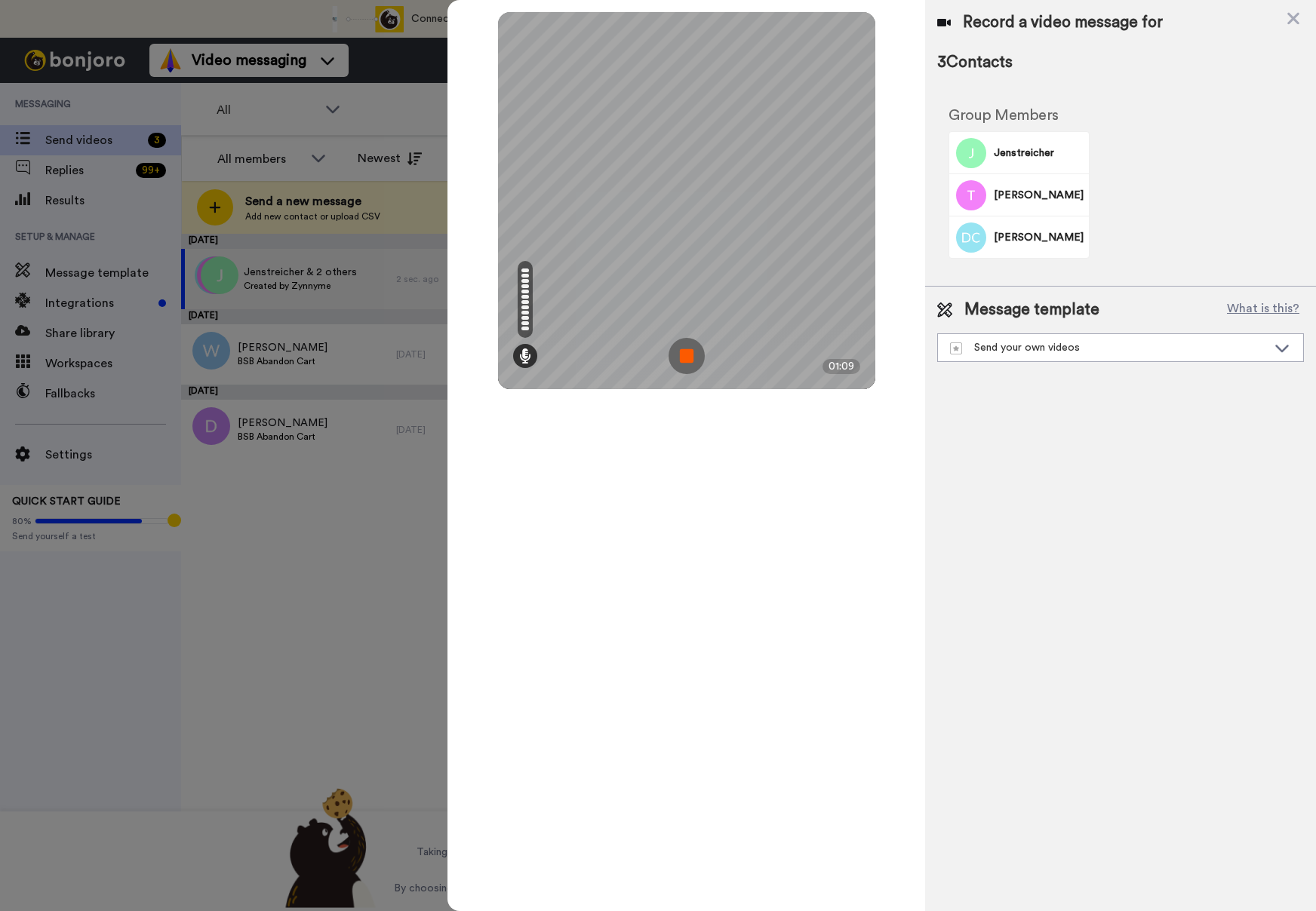
click at [686, 357] on img at bounding box center [686, 356] width 37 height 37
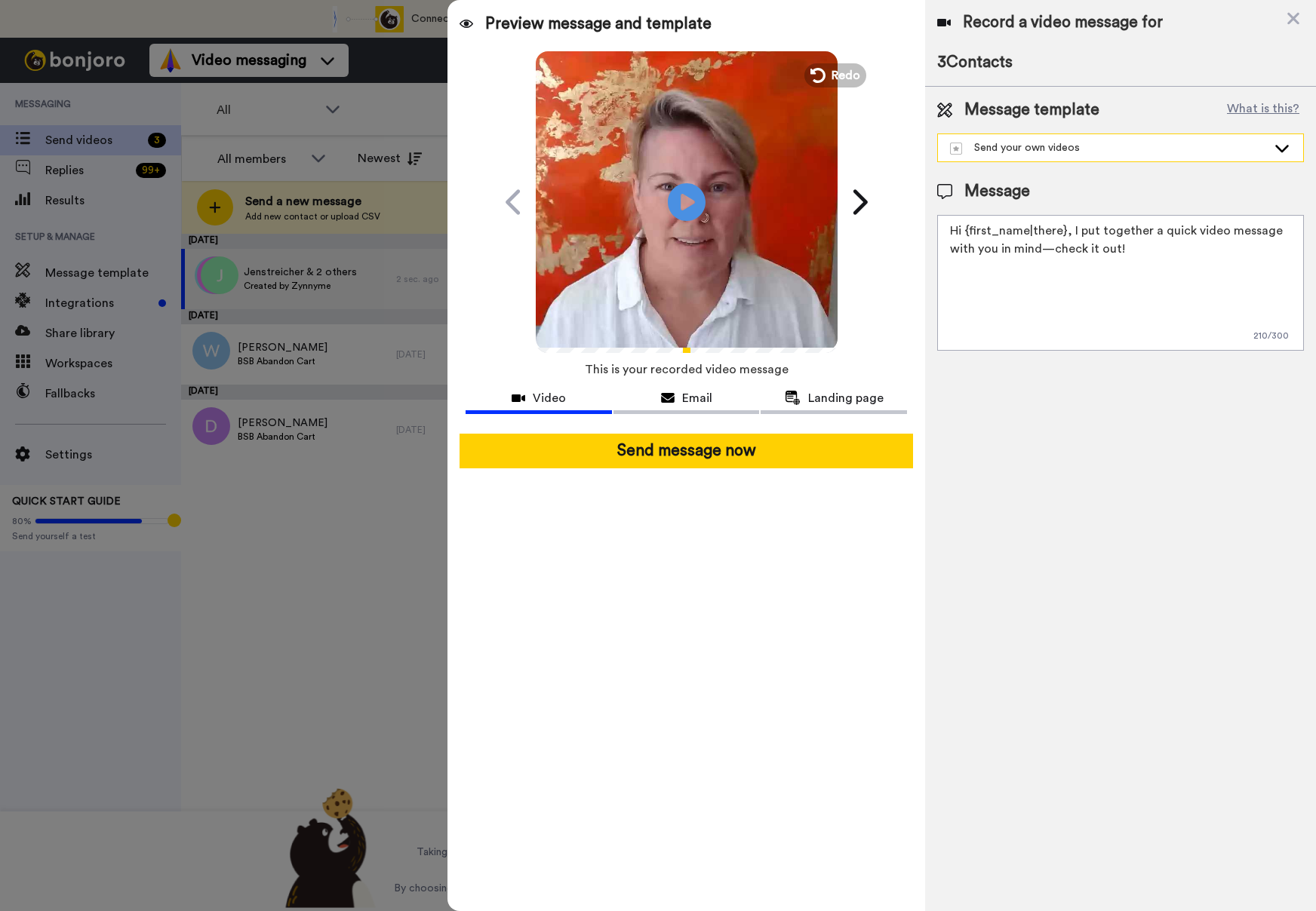
click at [1152, 147] on div "Send your own videos" at bounding box center [1108, 147] width 317 height 15
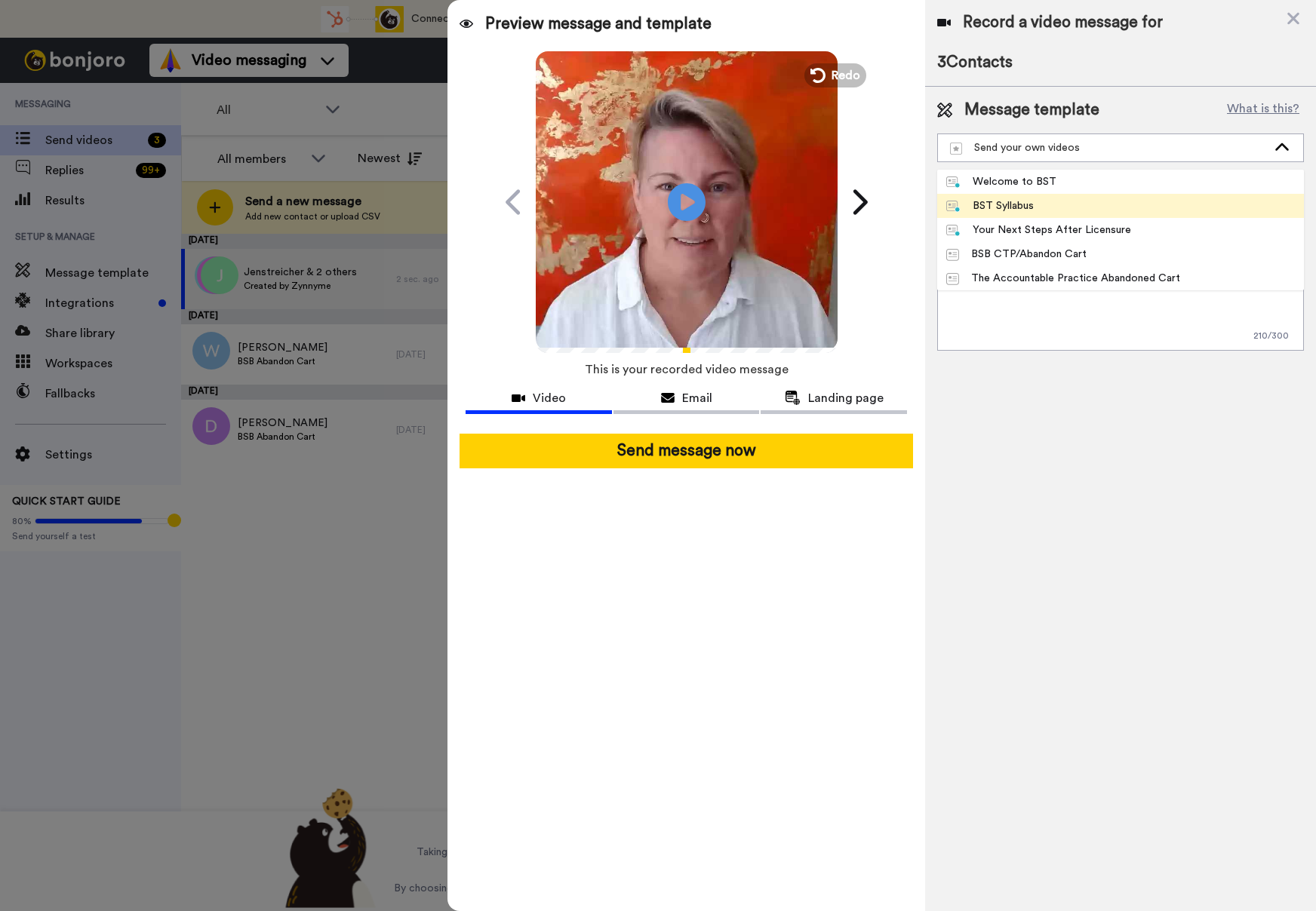
click at [1108, 209] on li "BST Syllabus" at bounding box center [1120, 206] width 367 height 24
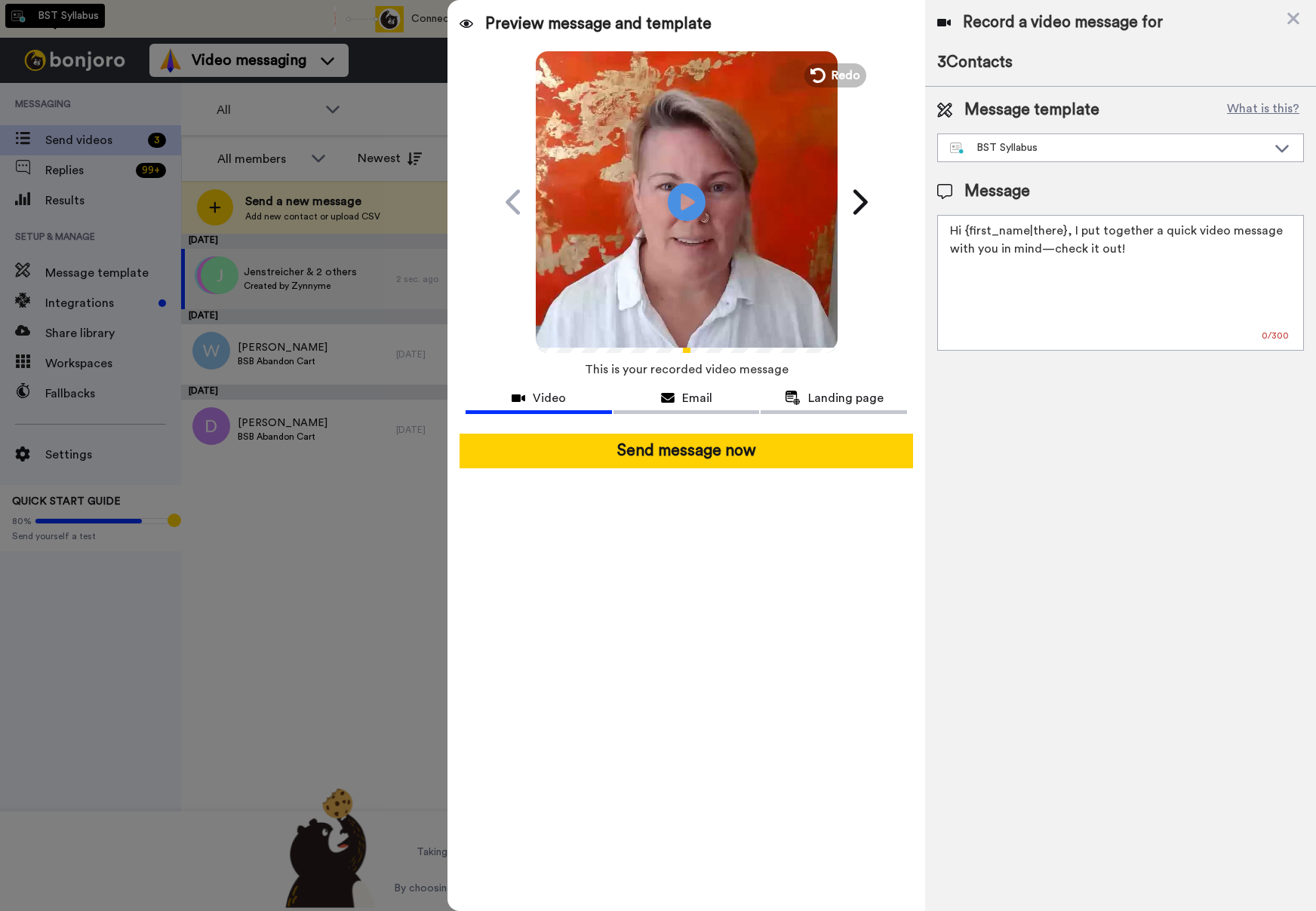
type textarea "Hi {first_name|there}, I noticed you checking out our Business School for Thera…"
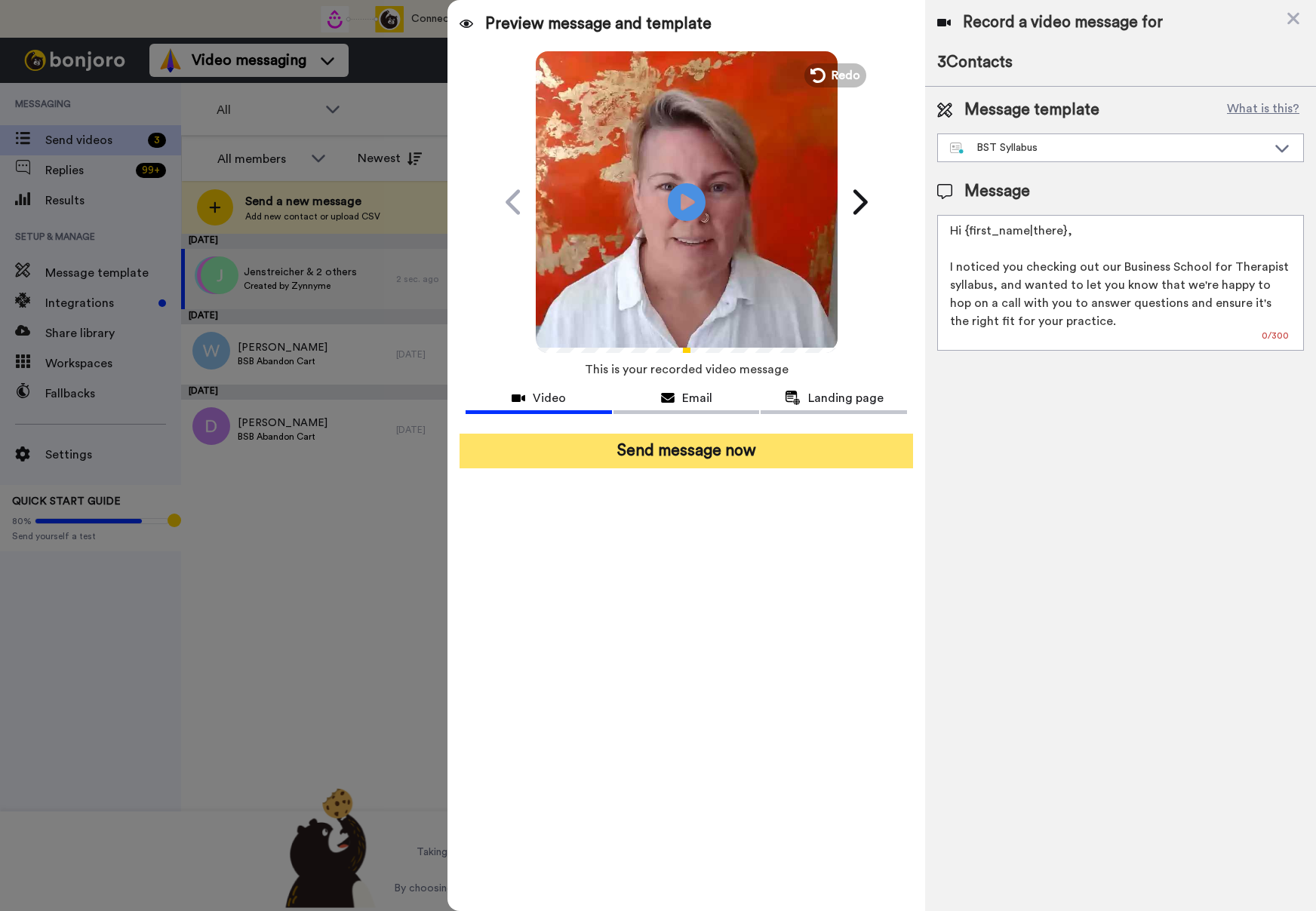
click at [705, 458] on button "Send message now" at bounding box center [686, 451] width 453 height 35
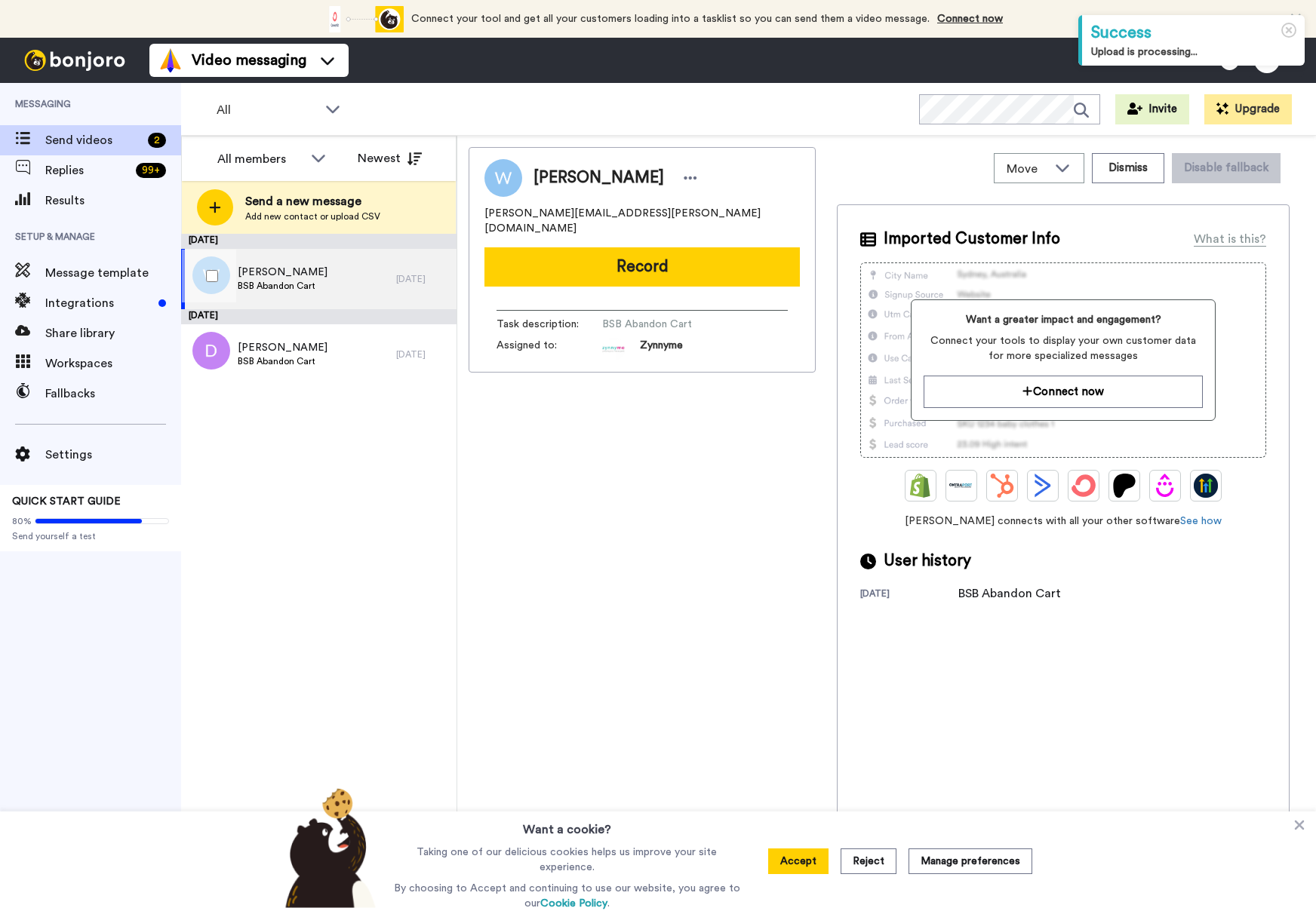
click at [322, 283] on div "Wendy BSB Abandon Cart" at bounding box center [289, 280] width 215 height 61
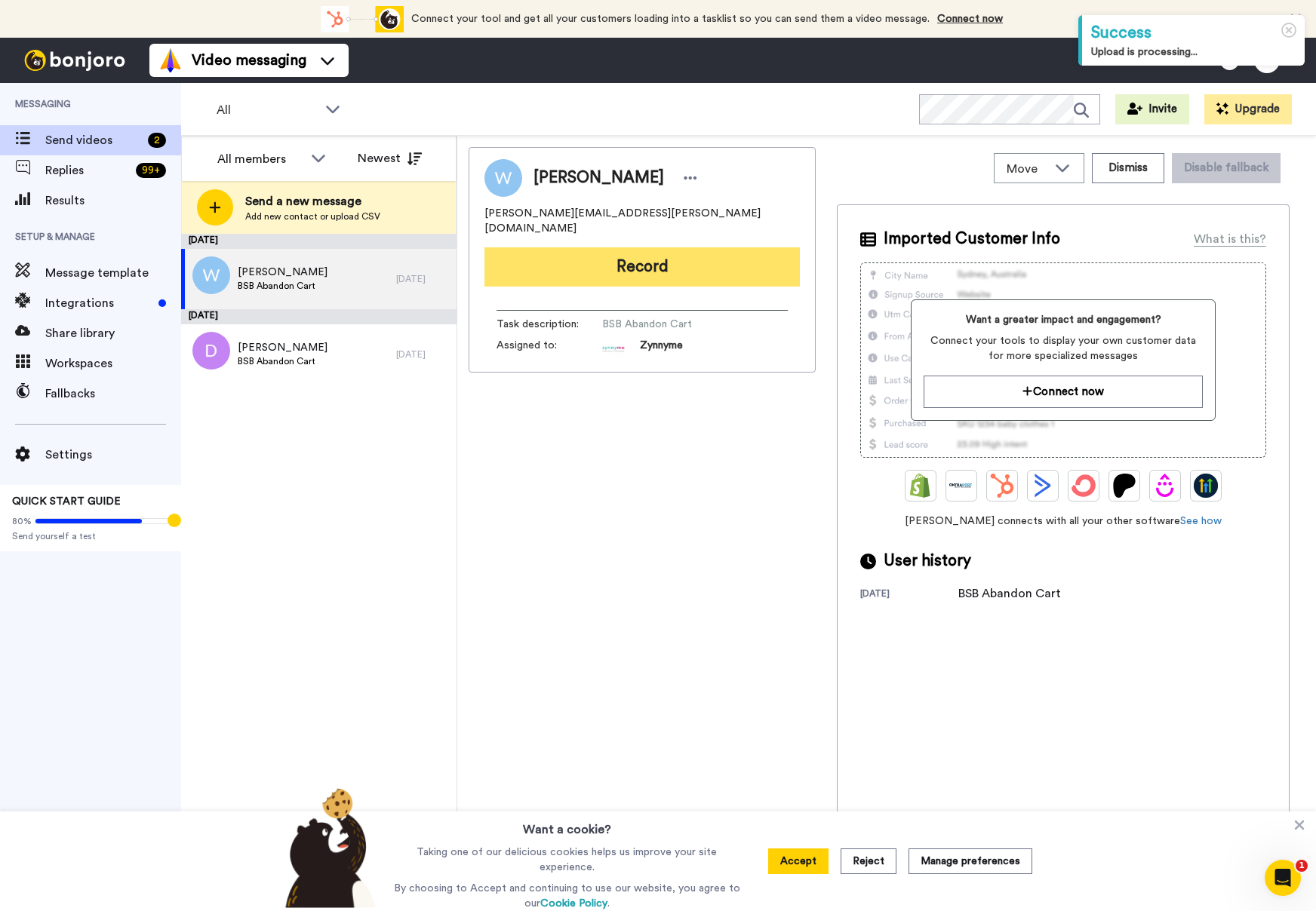
click at [569, 250] on button "Record" at bounding box center [642, 267] width 315 height 39
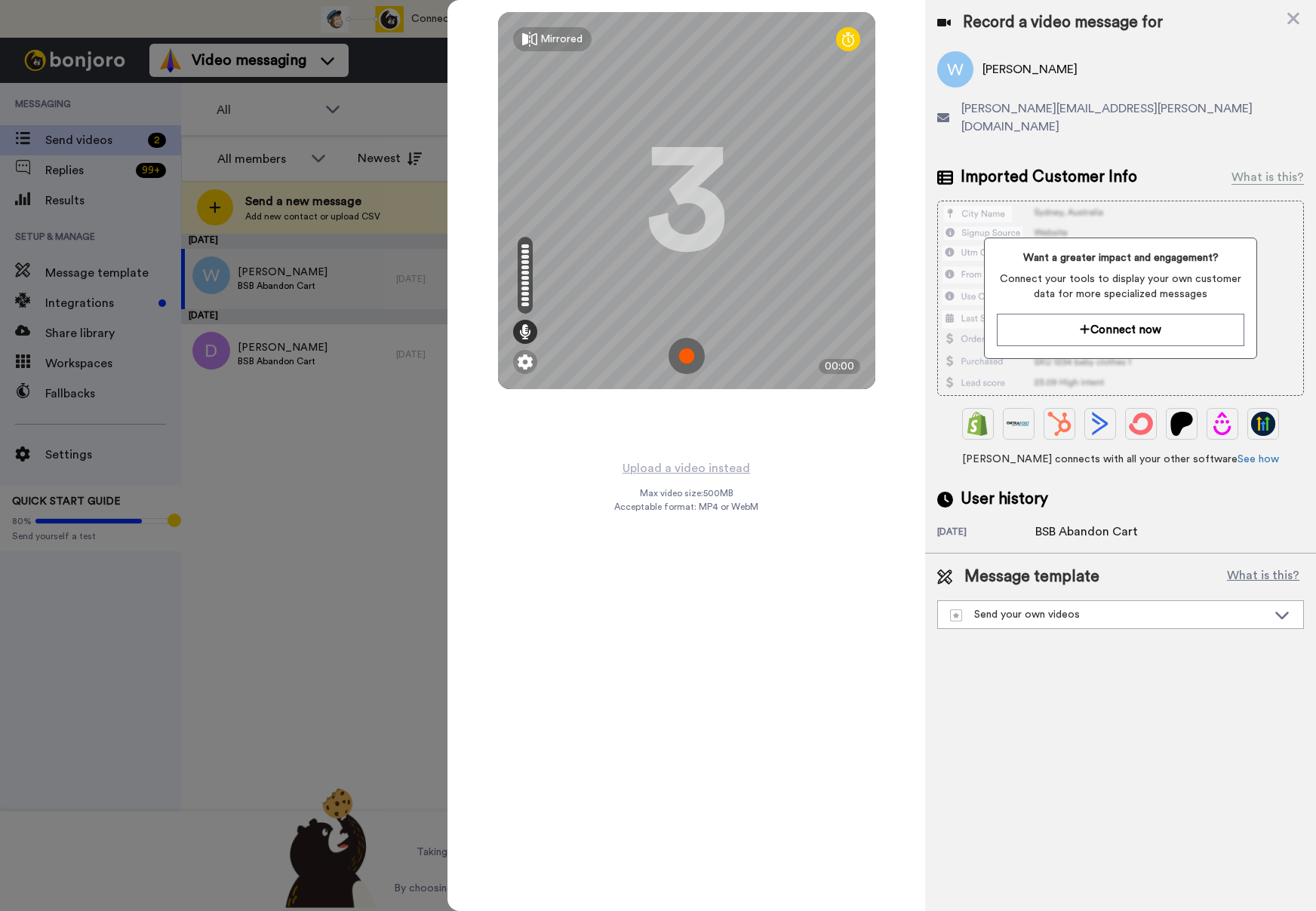
click at [687, 350] on img at bounding box center [686, 356] width 37 height 37
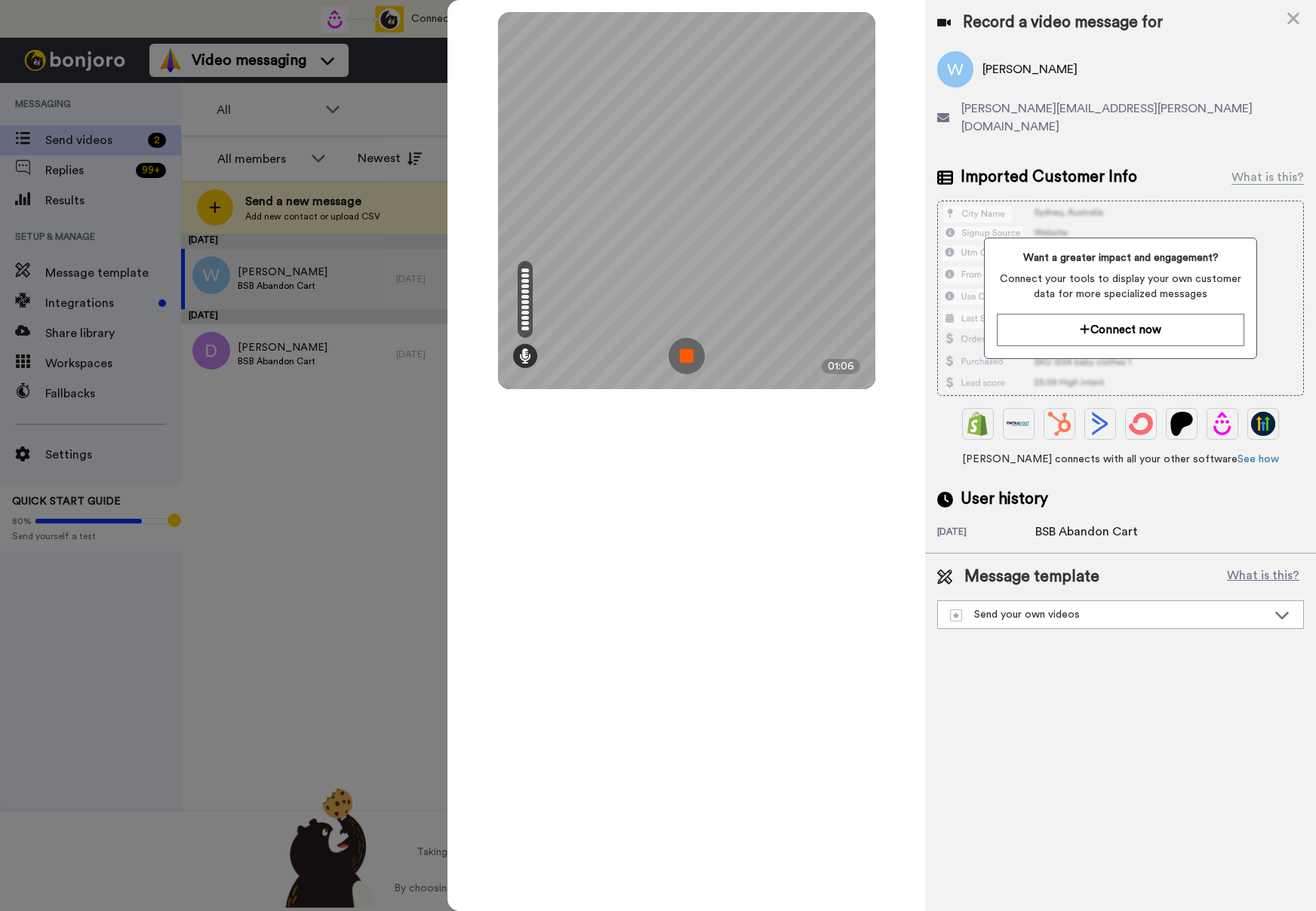
click at [693, 351] on img at bounding box center [686, 356] width 37 height 37
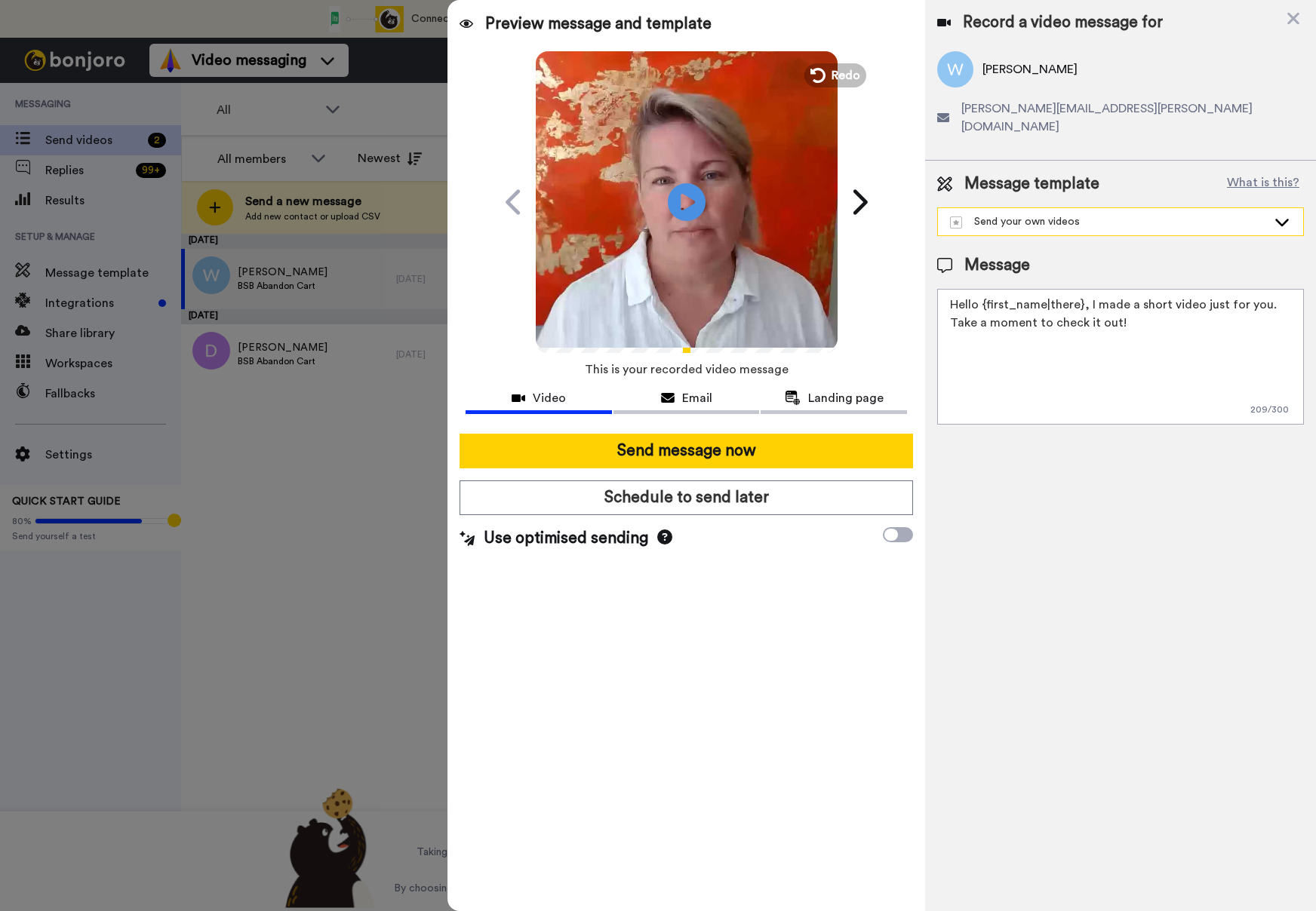
click at [1105, 214] on div "Send your own videos" at bounding box center [1108, 221] width 317 height 15
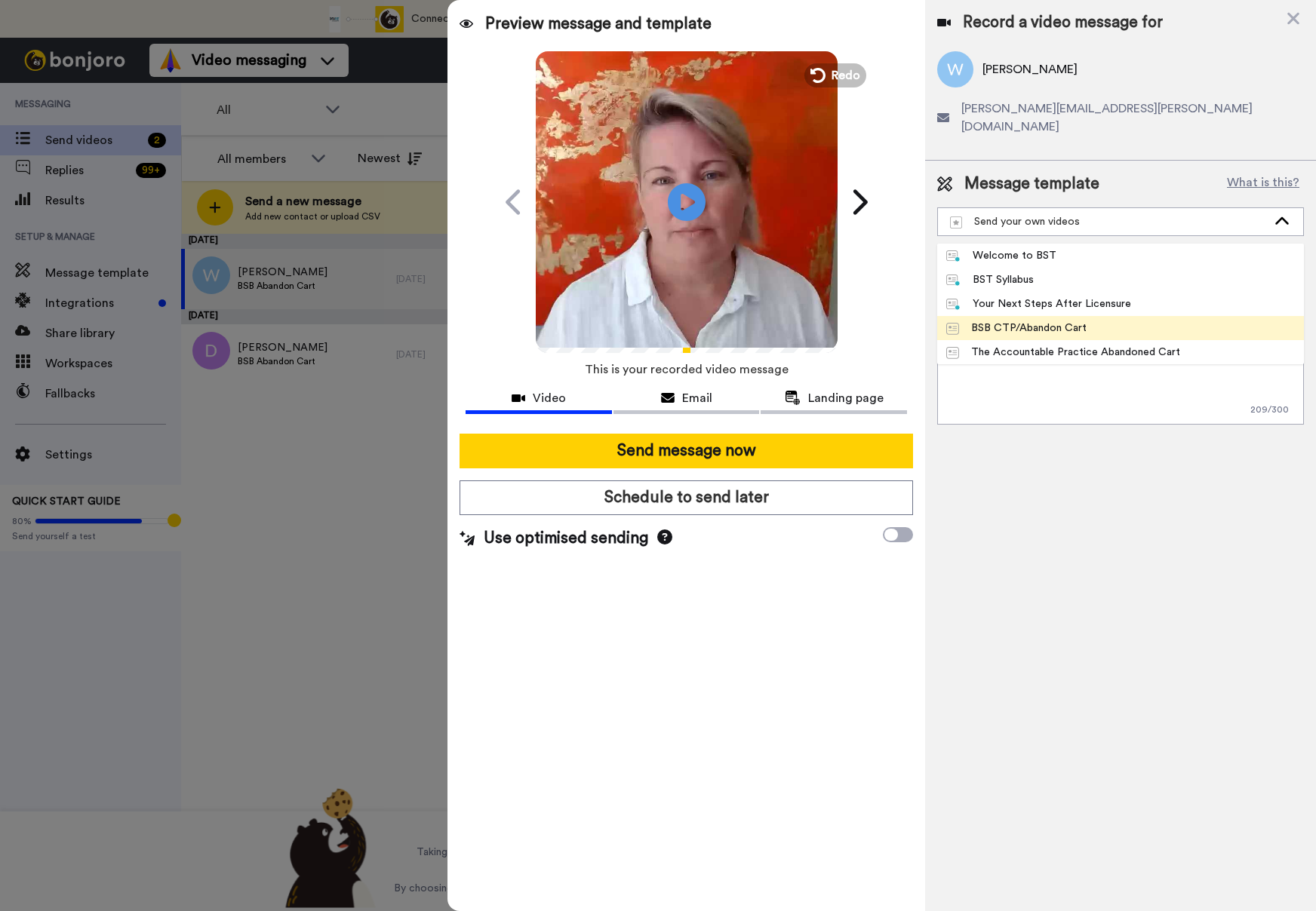
click at [1045, 321] on div "BSB CTP/Abandon Cart" at bounding box center [1016, 328] width 140 height 15
type textarea "Hi {first_name|there}, I made this video just for you. I noticed you checking o…"
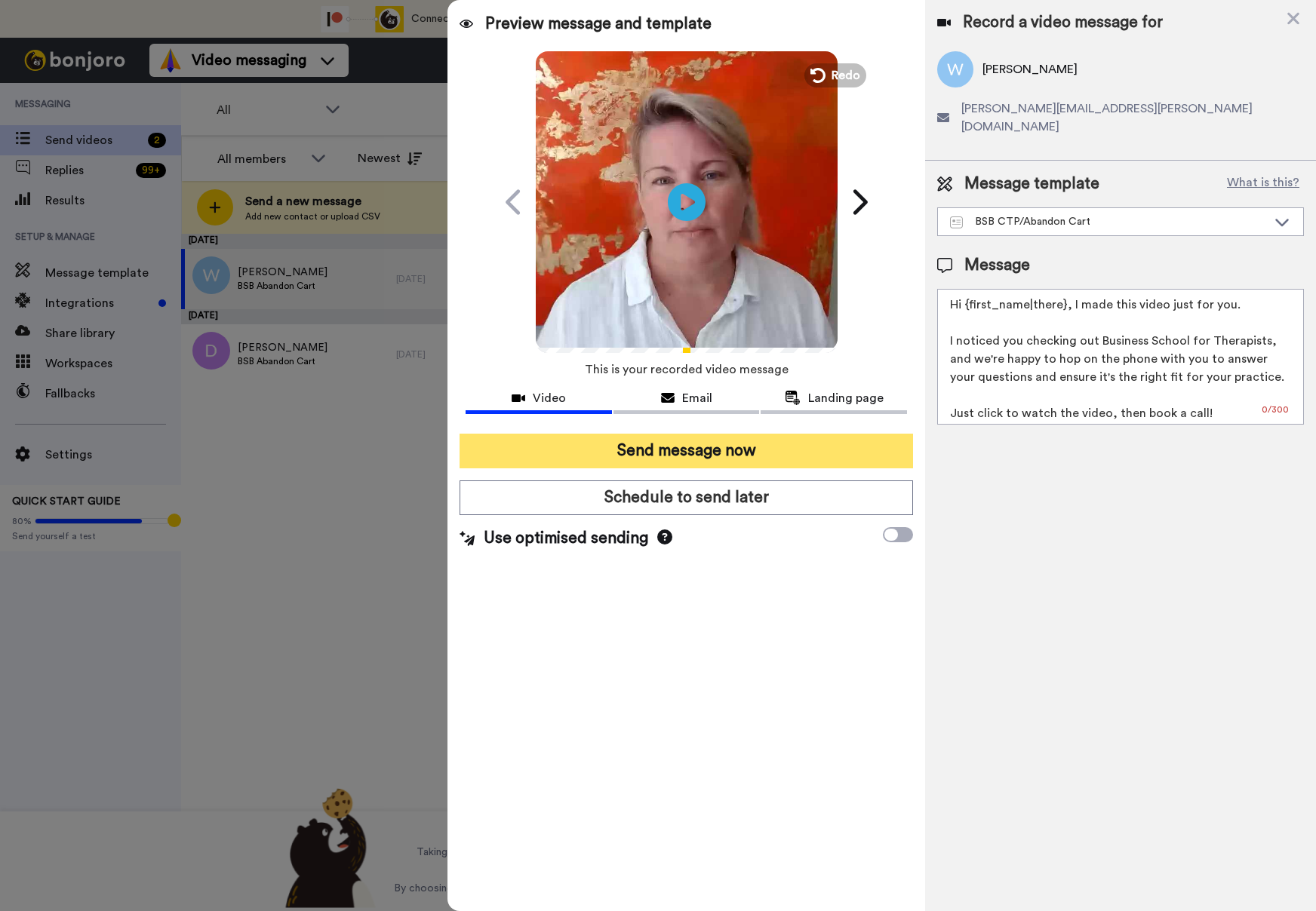
click at [726, 447] on button "Send message now" at bounding box center [686, 451] width 453 height 35
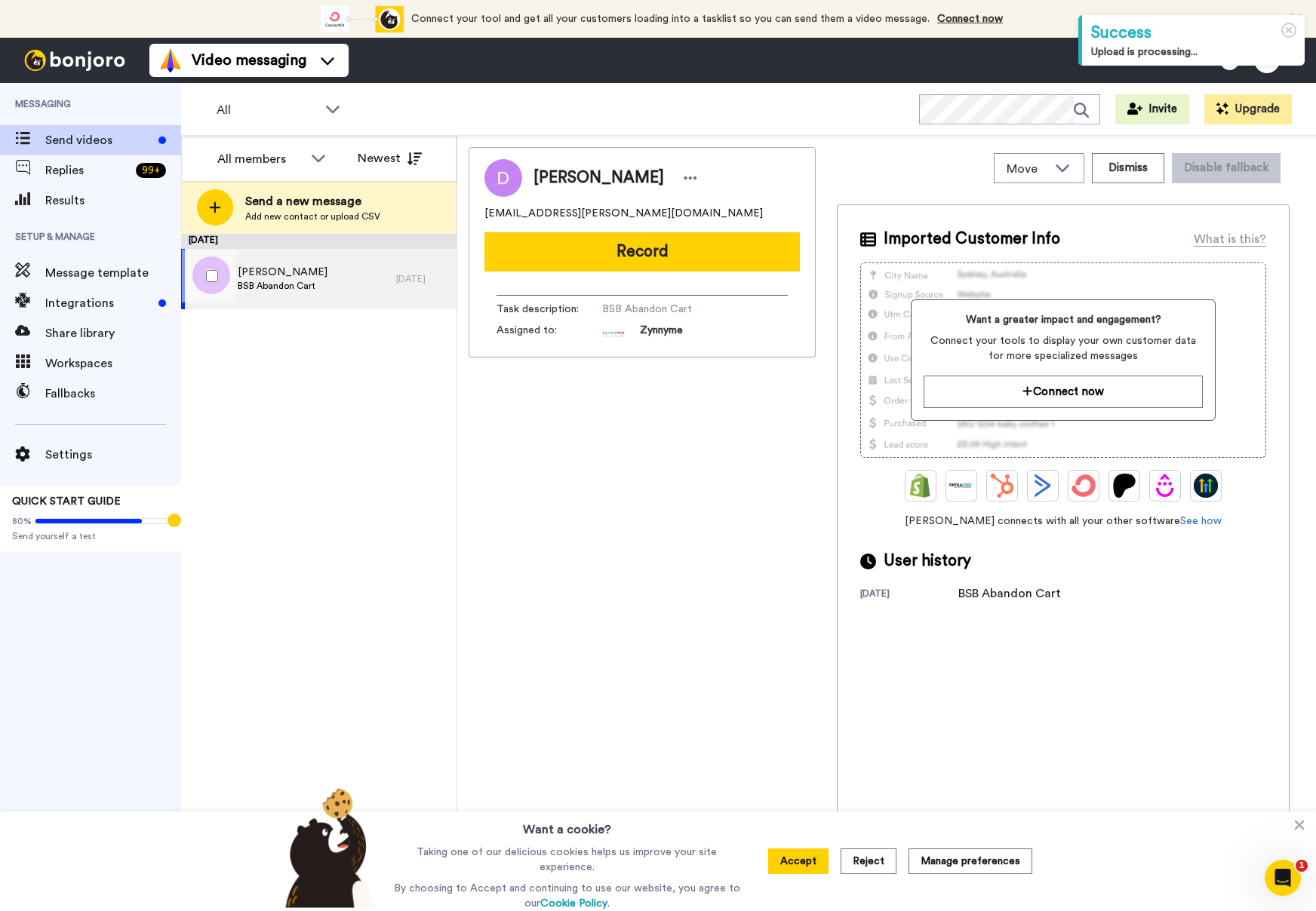
click at [285, 282] on span "BSB Abandon Cart" at bounding box center [282, 286] width 90 height 12
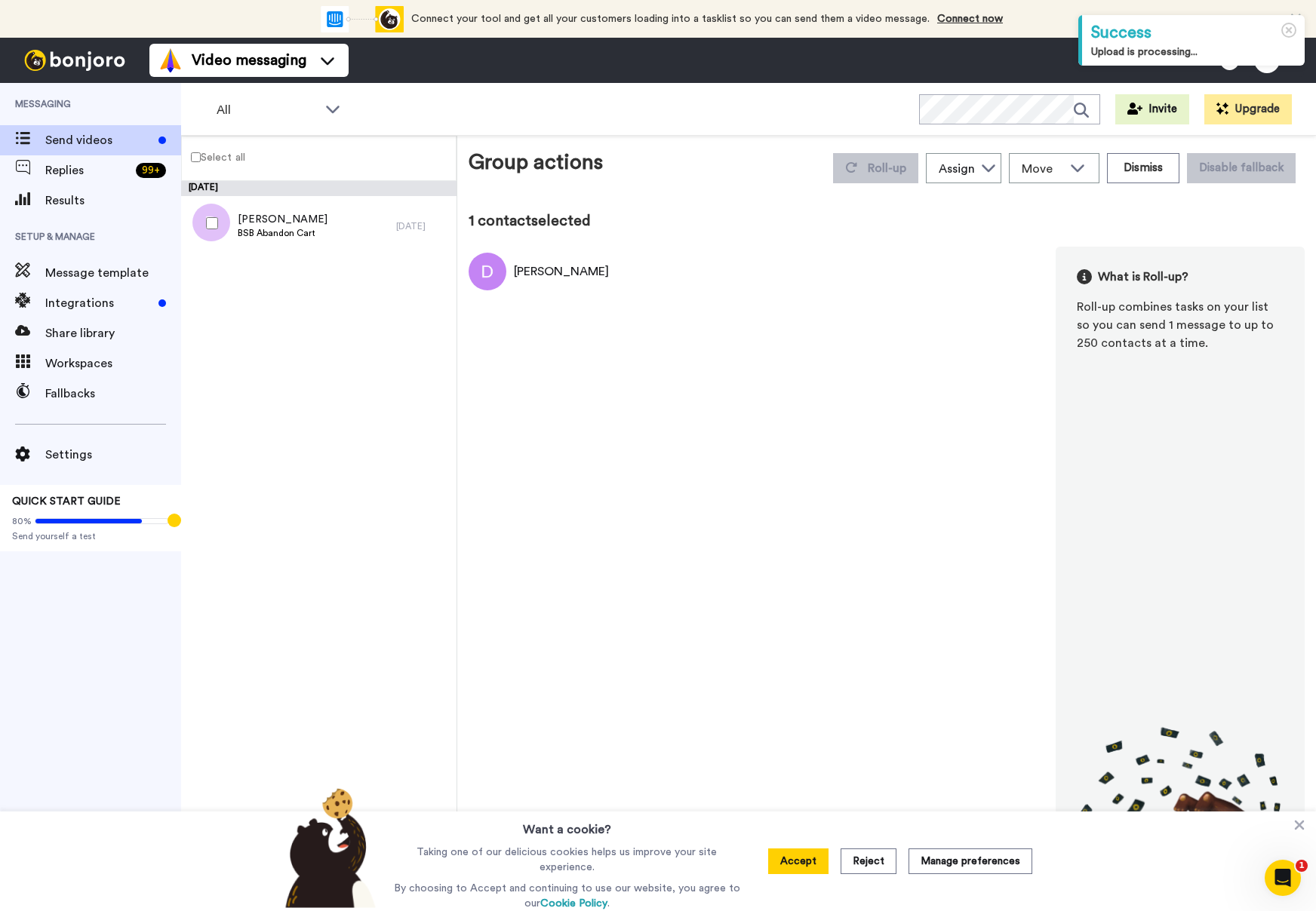
click at [531, 276] on div "[PERSON_NAME]" at bounding box center [561, 271] width 95 height 18
click at [803, 856] on button "Accept" at bounding box center [798, 861] width 61 height 26
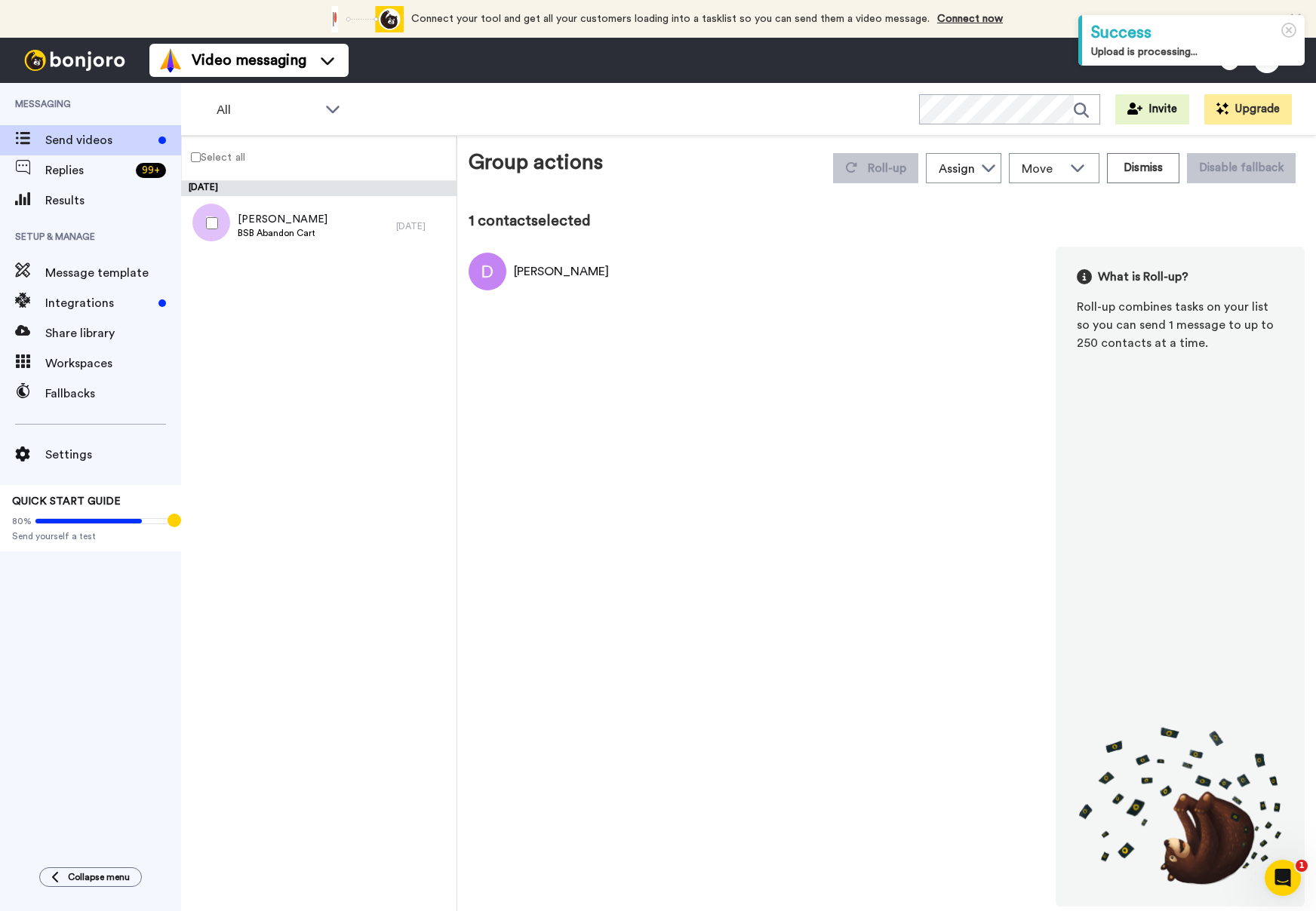
click at [477, 282] on img at bounding box center [487, 272] width 37 height 37
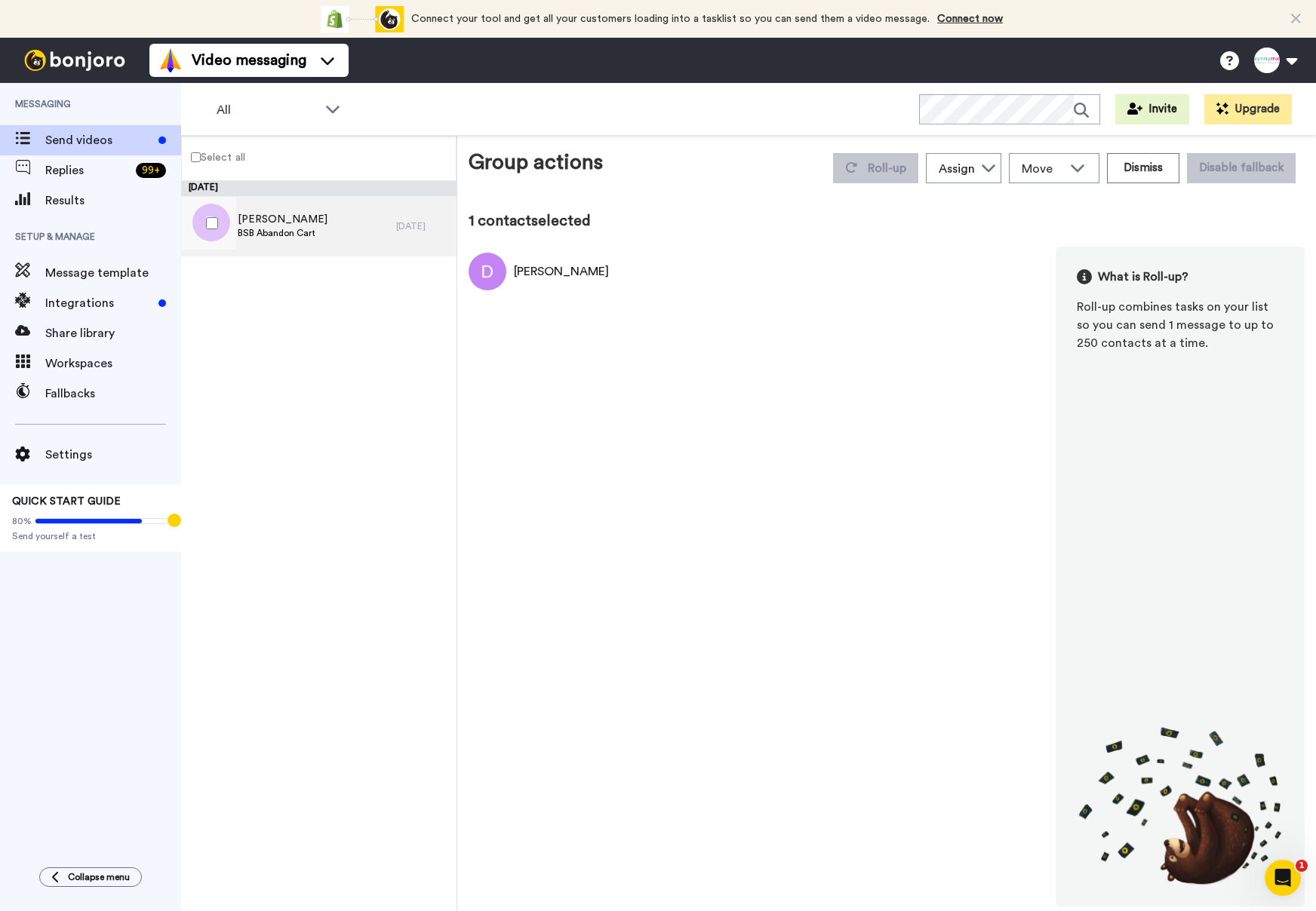
click at [309, 225] on span "[PERSON_NAME]" at bounding box center [282, 219] width 90 height 15
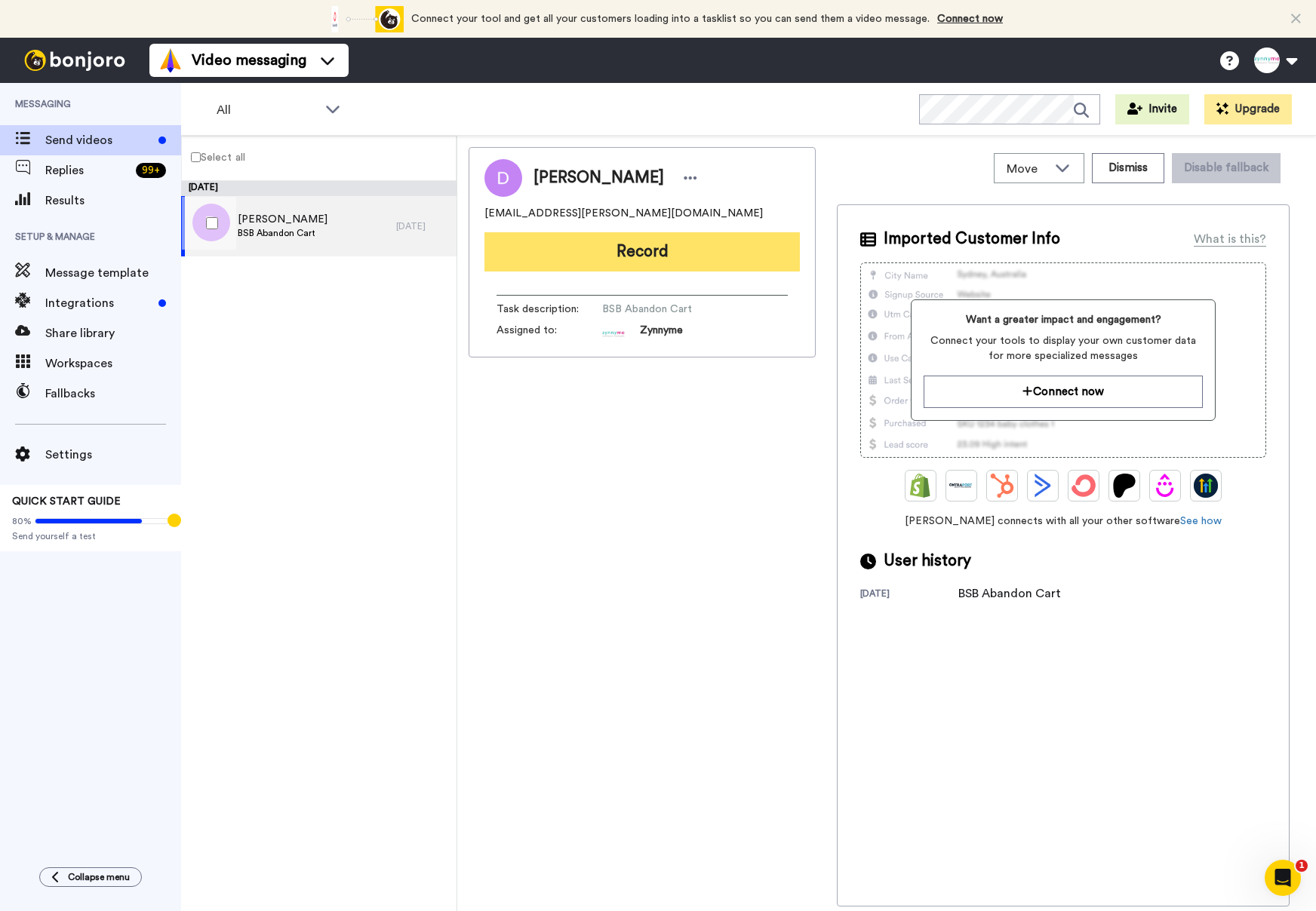
click at [584, 255] on button "Record" at bounding box center [642, 251] width 315 height 39
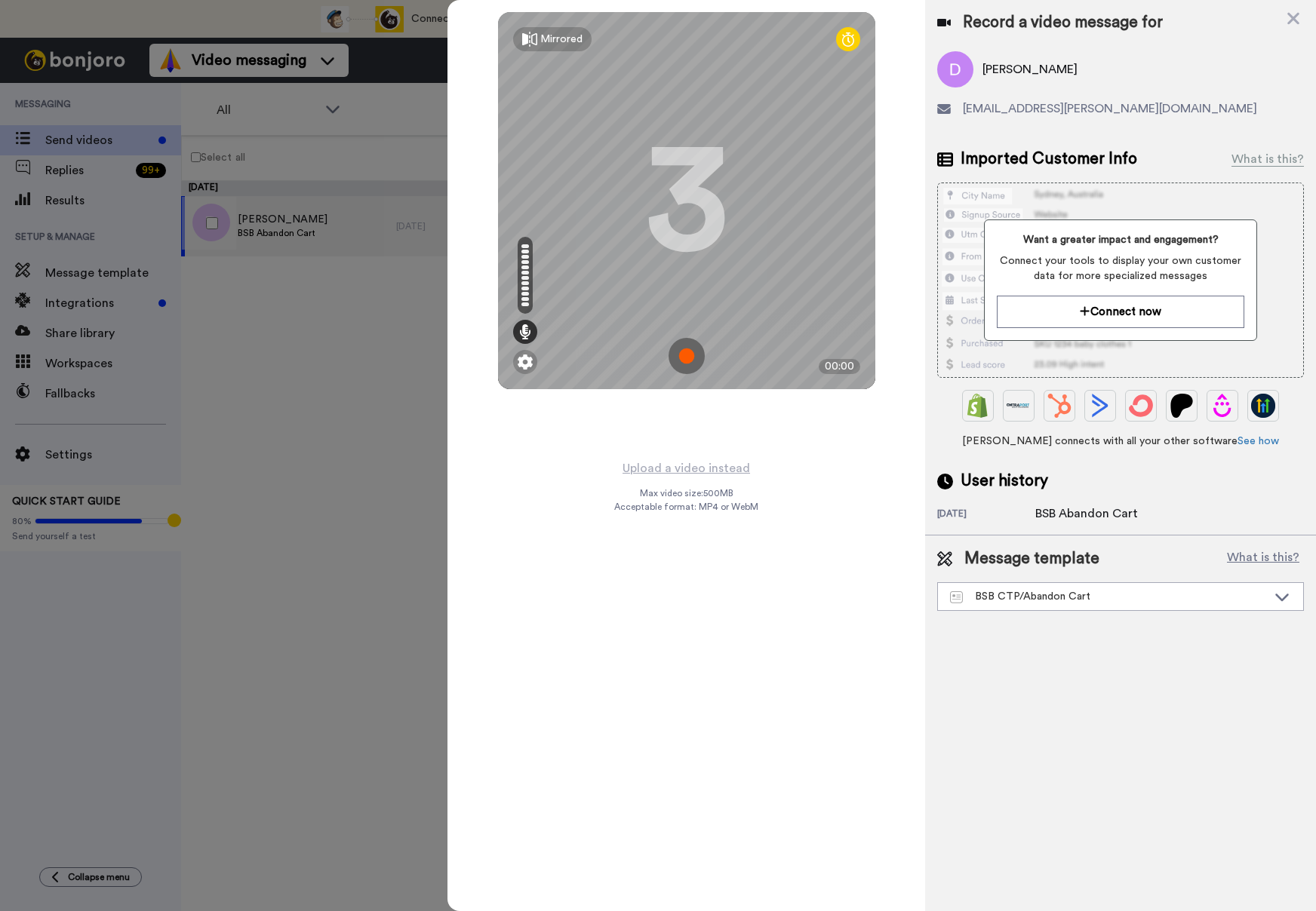
click at [684, 351] on img at bounding box center [686, 356] width 37 height 37
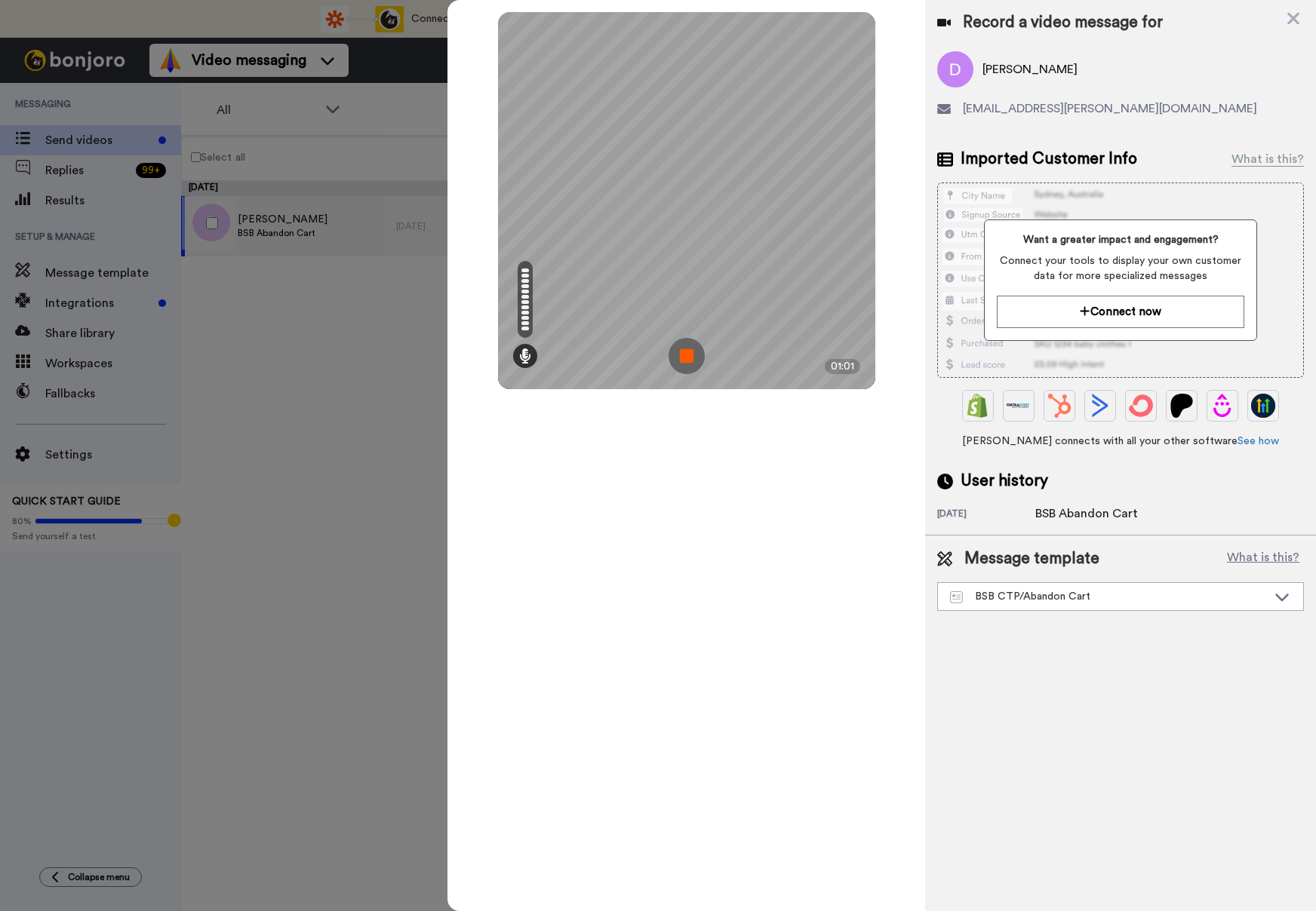
click at [670, 351] on img at bounding box center [686, 356] width 37 height 37
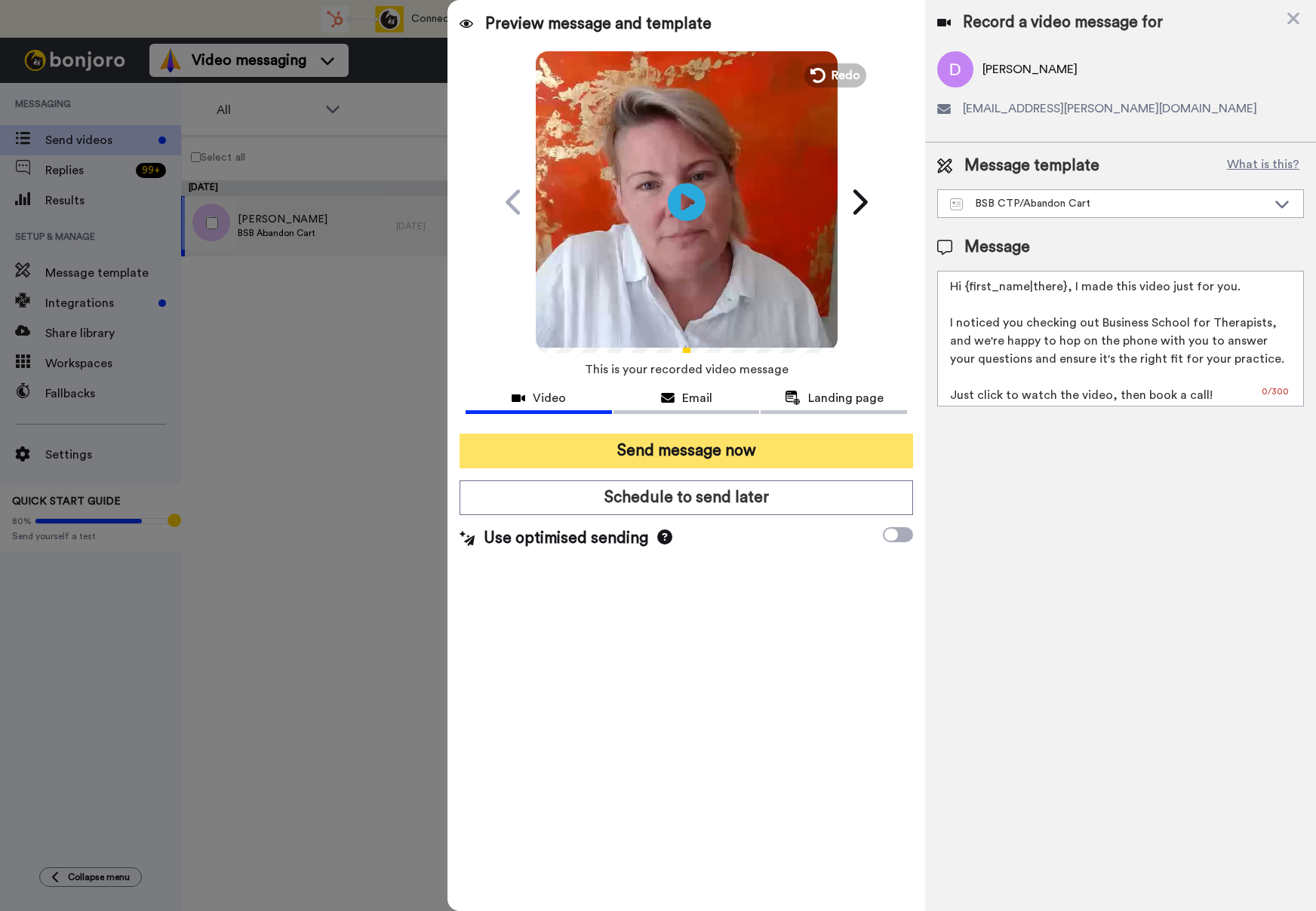
click at [737, 443] on button "Send message now" at bounding box center [686, 451] width 453 height 35
